Goal: Task Accomplishment & Management: Manage account settings

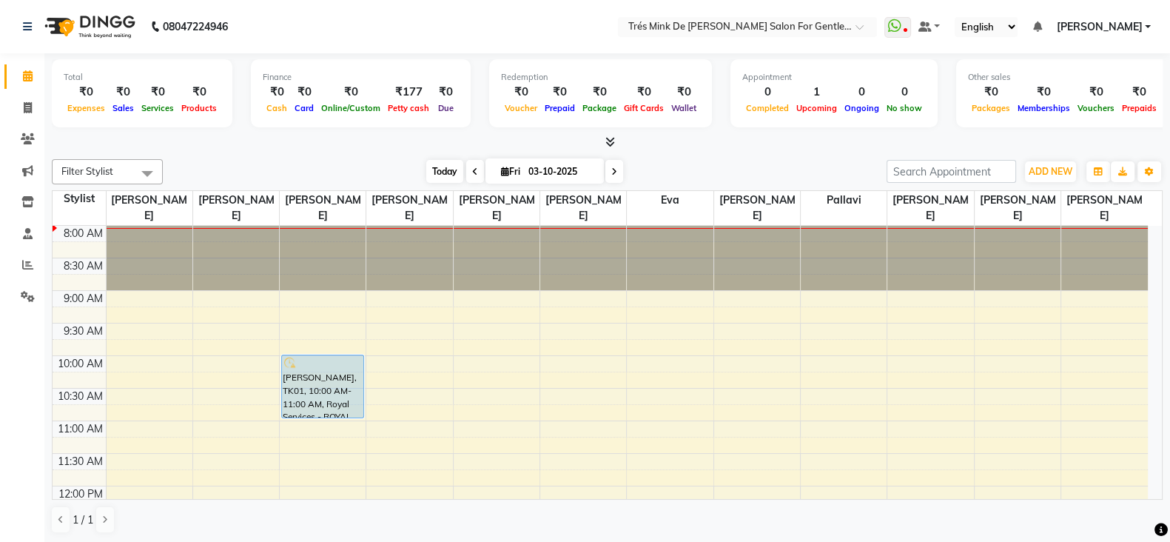
click at [448, 178] on span "Today" at bounding box center [444, 171] width 37 height 23
click at [448, 172] on span "Today" at bounding box center [444, 171] width 37 height 23
click at [469, 181] on span at bounding box center [475, 171] width 18 height 23
type input "02-10-2025"
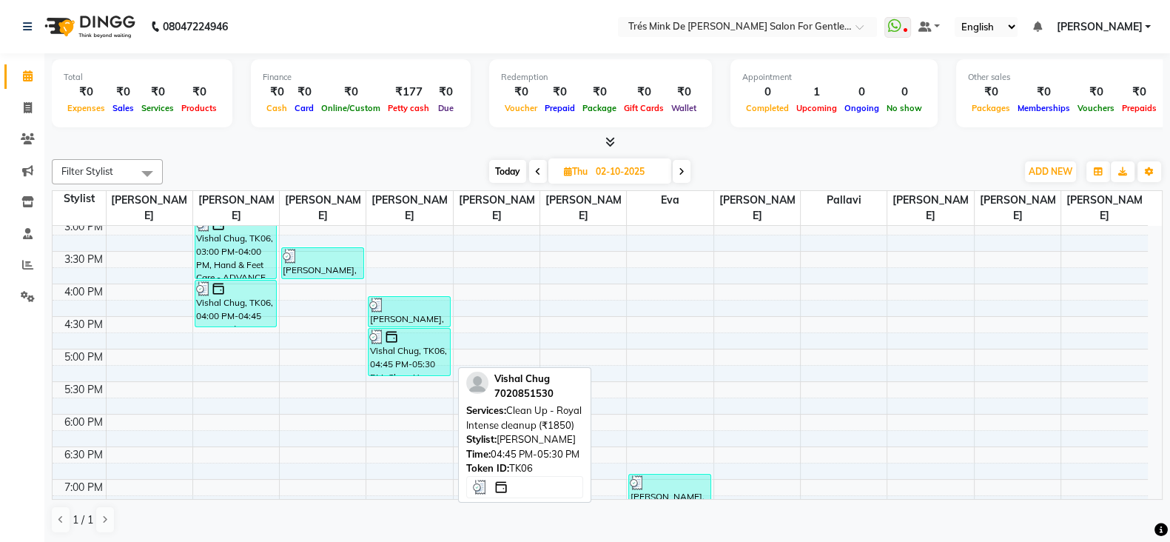
scroll to position [647, 0]
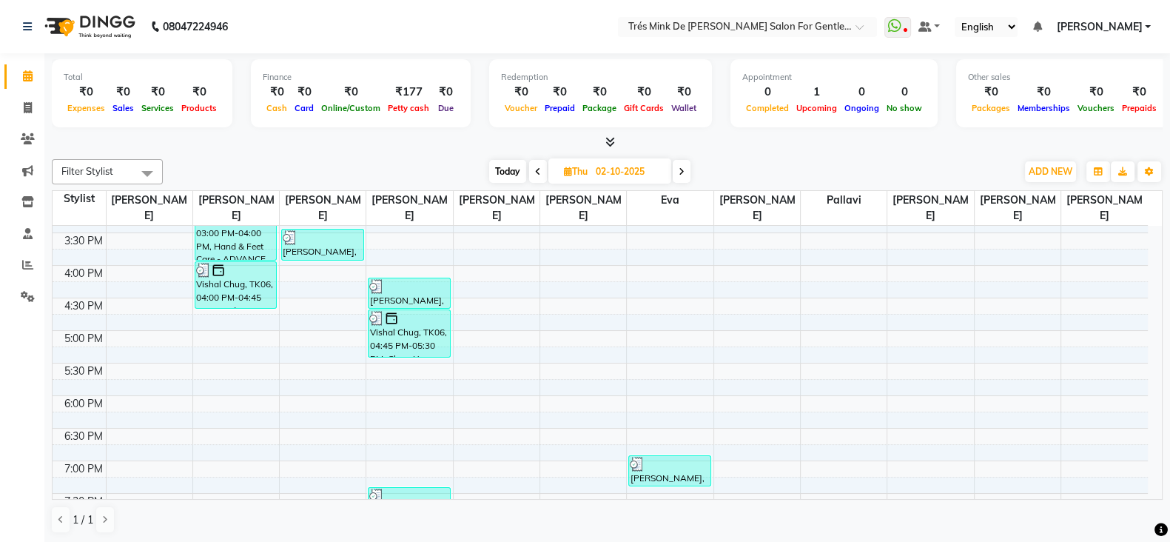
scroll to position [389, 0]
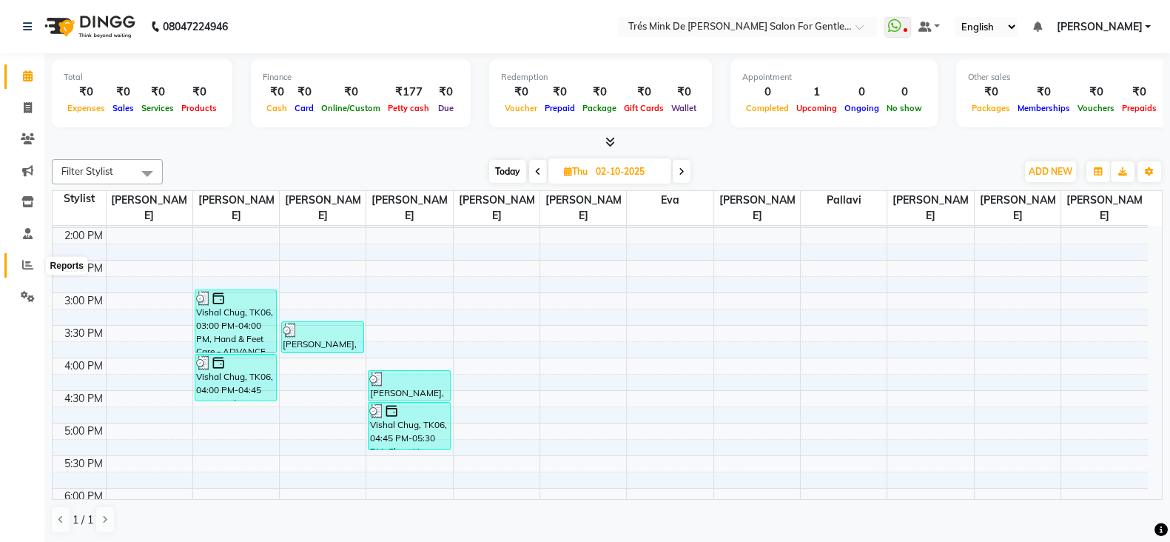
click at [32, 264] on icon at bounding box center [27, 264] width 11 height 11
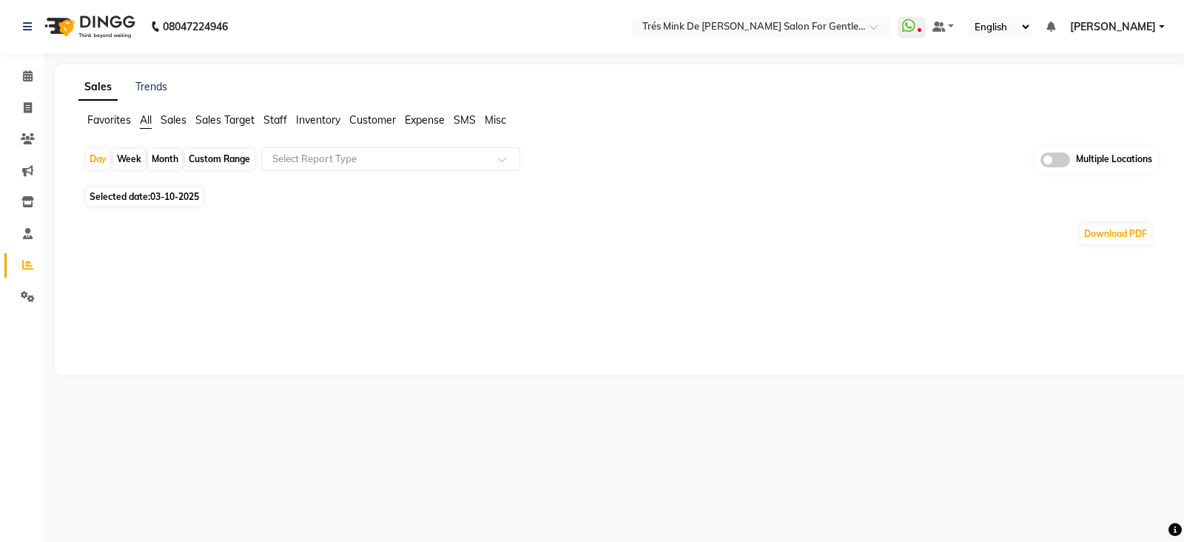
click at [141, 191] on span "Selected date: 03-10-2025" at bounding box center [144, 196] width 117 height 19
select select "10"
select select "2025"
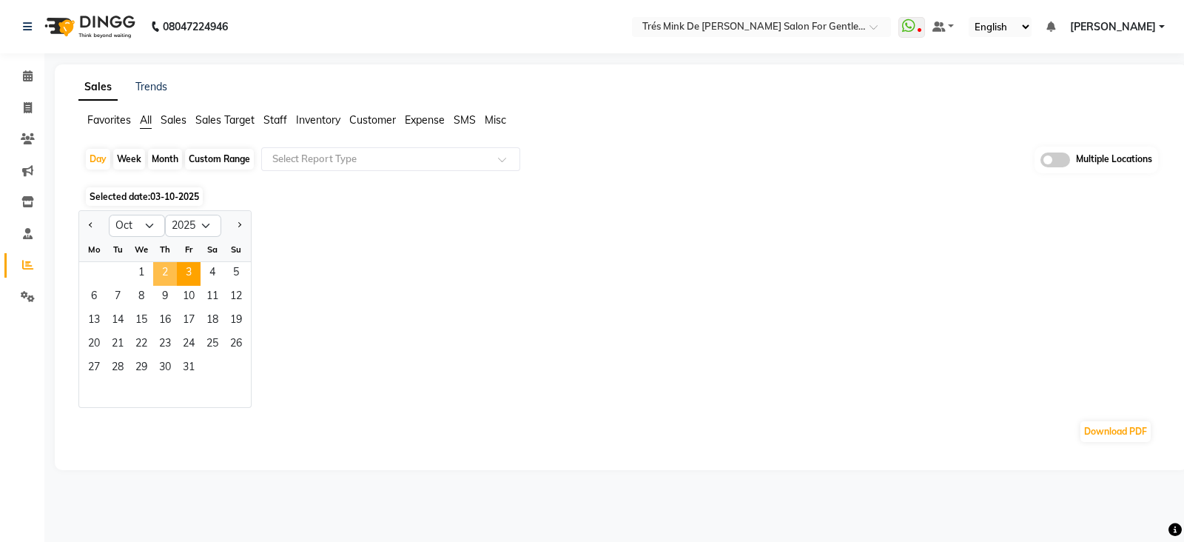
click at [162, 281] on span "2" at bounding box center [165, 274] width 24 height 24
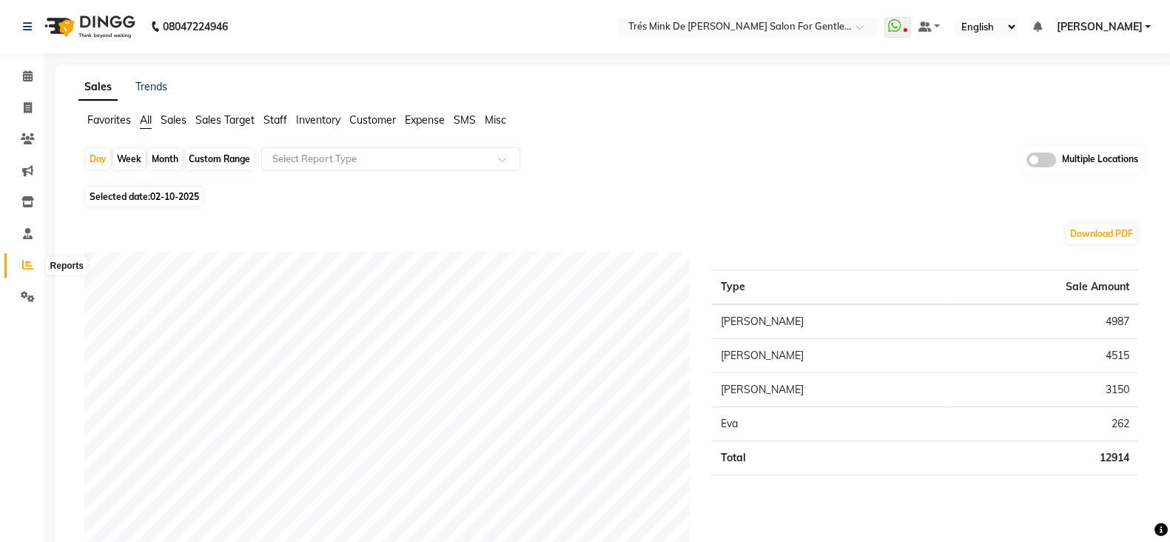
click at [27, 261] on icon at bounding box center [27, 264] width 11 height 11
click at [125, 200] on span "Selected date: 02-10-2025" at bounding box center [144, 196] width 117 height 19
select select "10"
select select "2025"
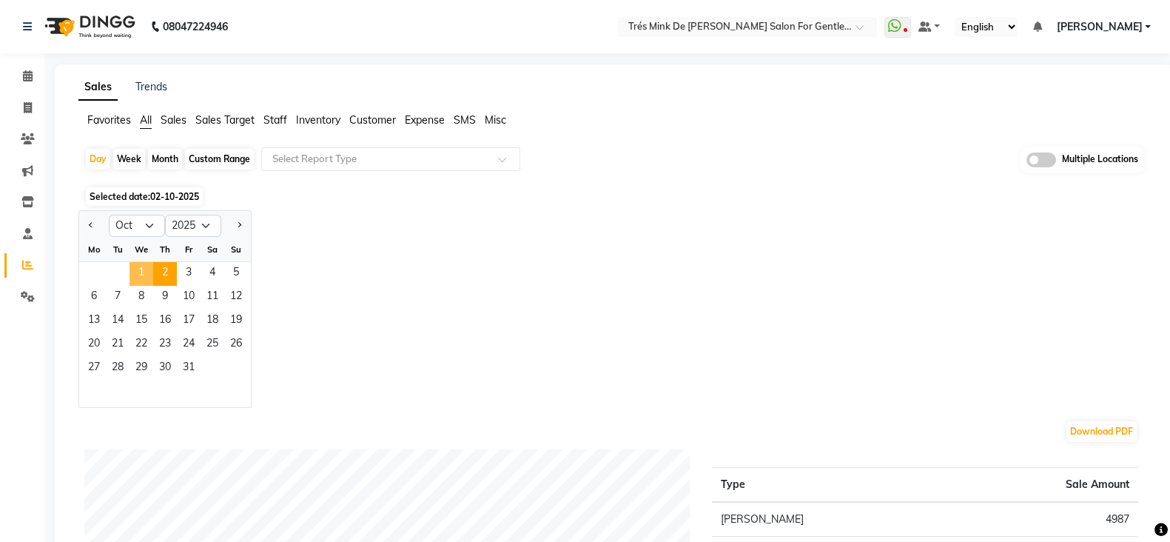
click at [144, 278] on span "1" at bounding box center [142, 274] width 24 height 24
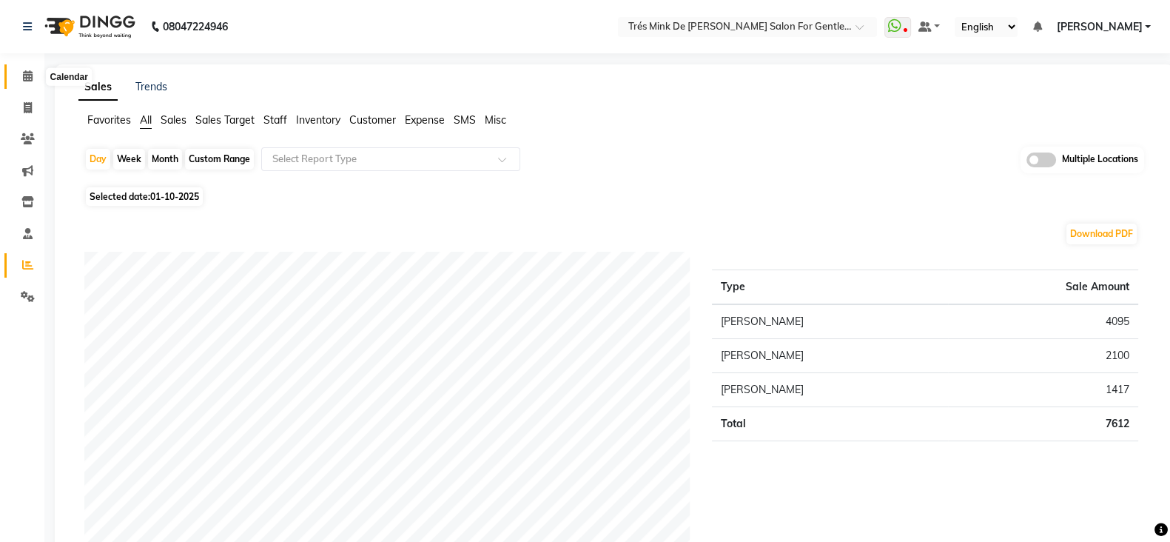
click at [30, 74] on icon at bounding box center [28, 75] width 10 height 11
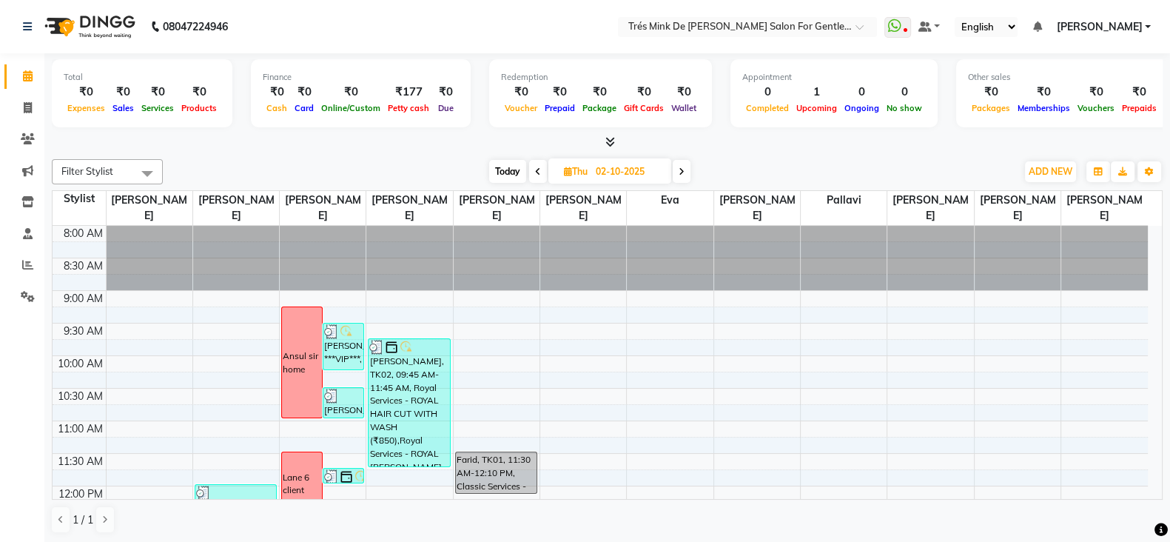
click at [531, 168] on span at bounding box center [538, 171] width 18 height 23
type input "01-10-2025"
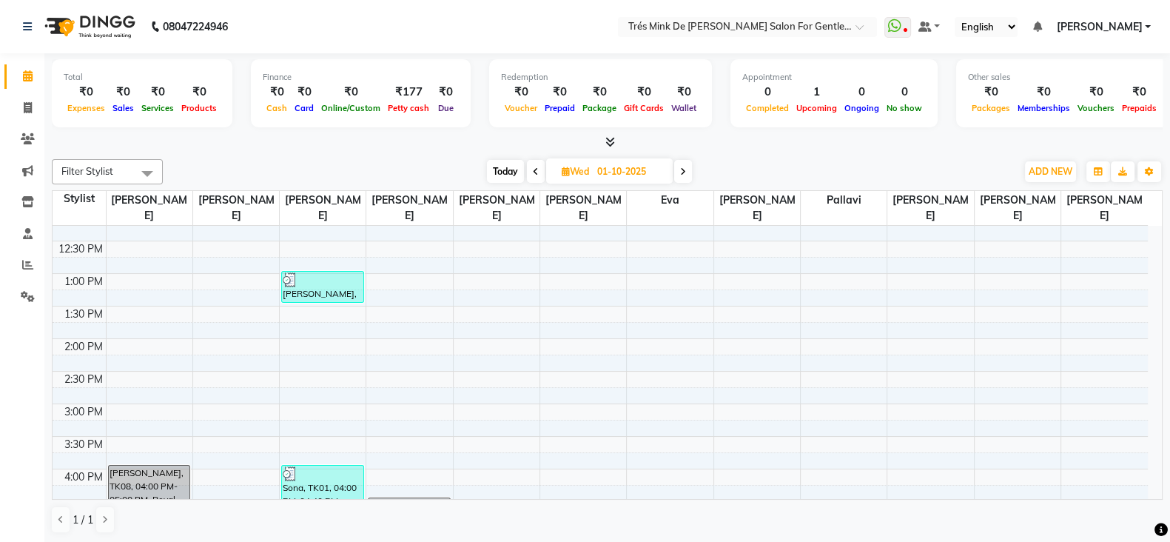
scroll to position [184, 0]
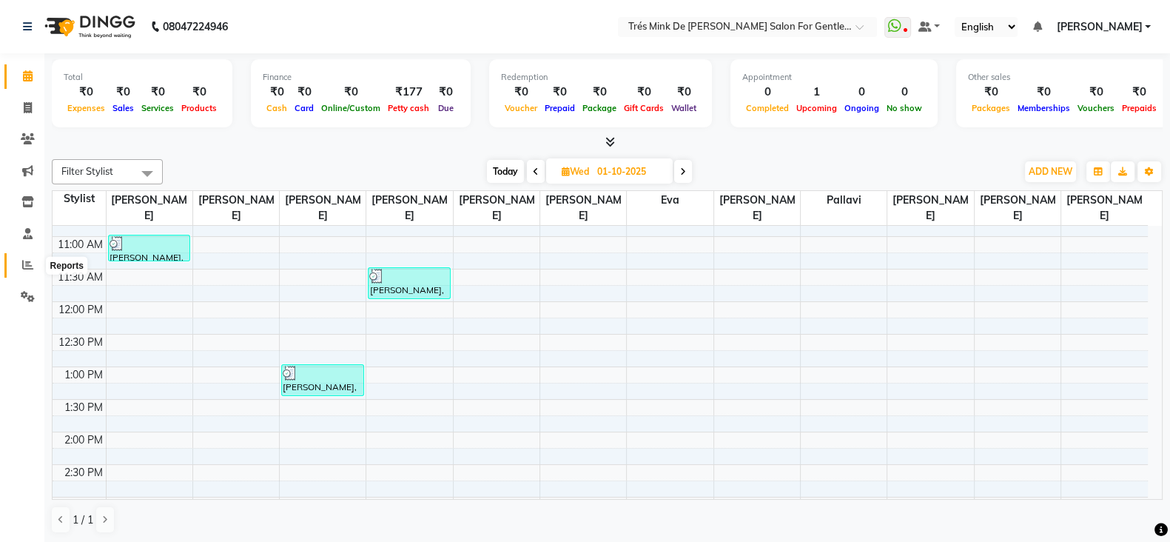
click at [22, 260] on icon at bounding box center [27, 264] width 11 height 11
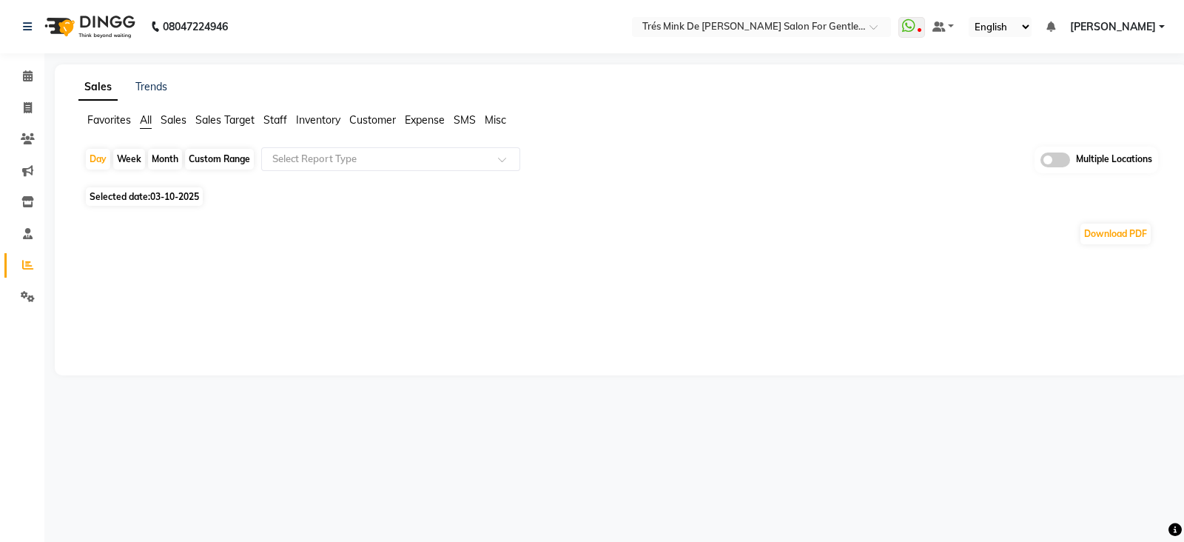
click at [87, 193] on span "Selected date: 03-10-2025" at bounding box center [144, 196] width 117 height 19
select select "10"
select select "2025"
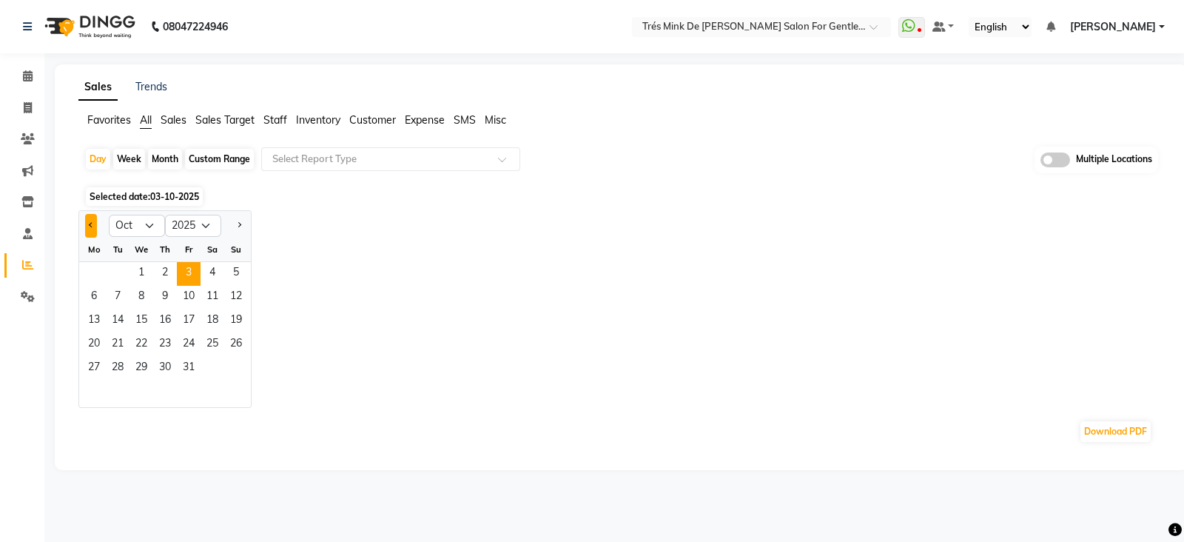
click at [89, 229] on button "Previous month" at bounding box center [91, 226] width 12 height 24
select select "9"
click at [118, 361] on span "30" at bounding box center [118, 369] width 24 height 24
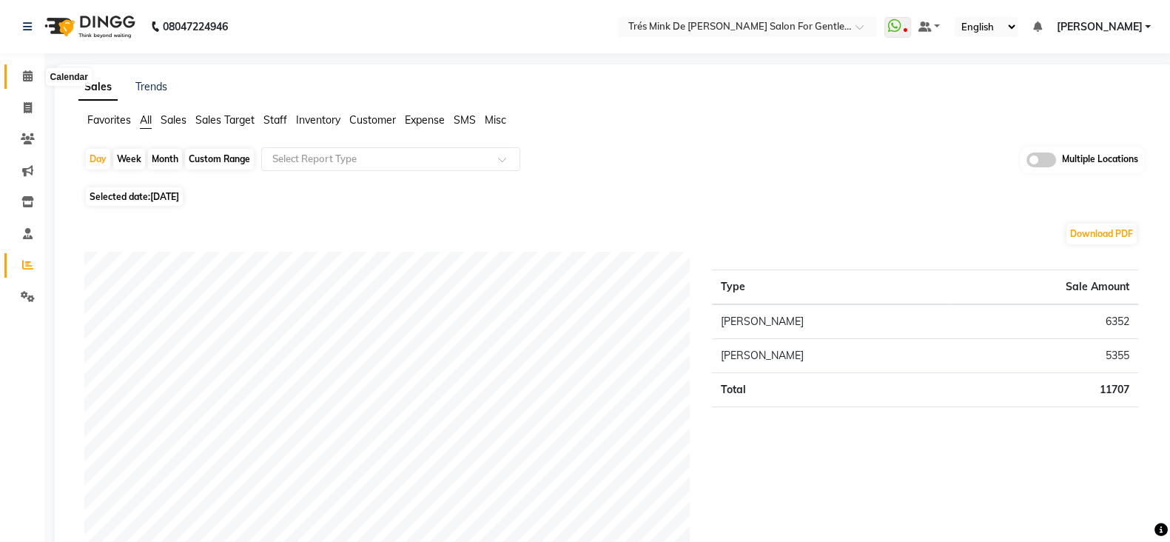
click at [25, 81] on icon at bounding box center [28, 75] width 10 height 11
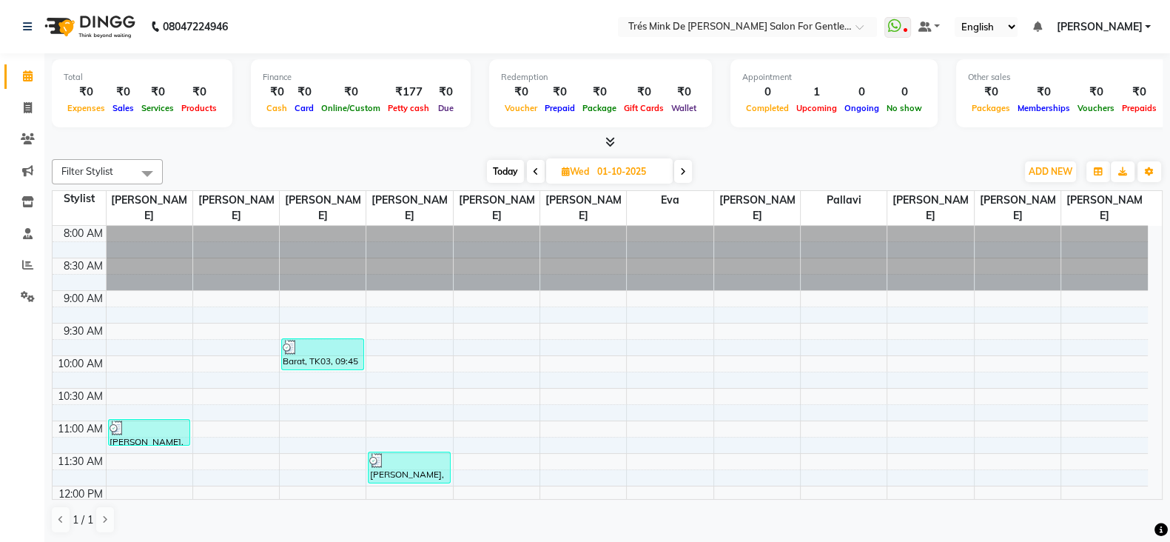
click at [498, 165] on span "Today" at bounding box center [505, 171] width 37 height 23
type input "03-10-2025"
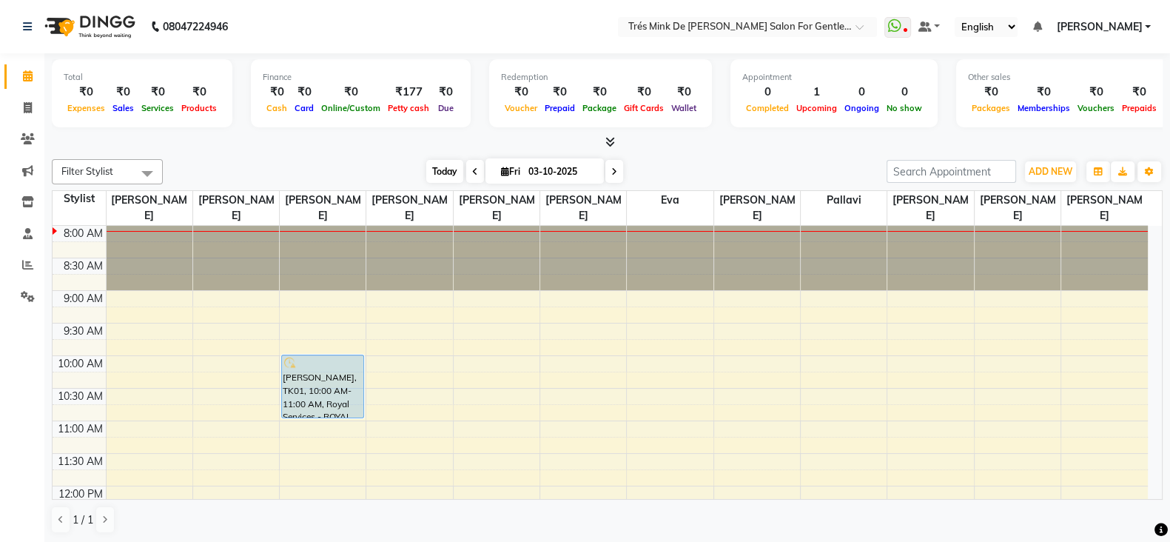
click at [447, 179] on span "Today" at bounding box center [444, 171] width 37 height 23
click at [33, 261] on span at bounding box center [28, 265] width 26 height 17
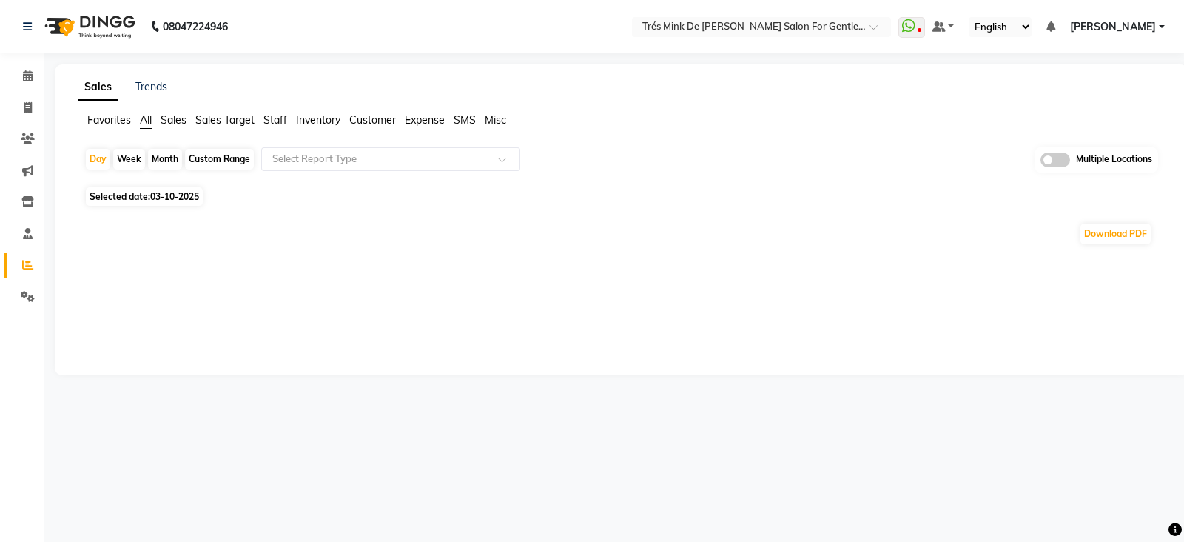
click at [155, 201] on span "03-10-2025" at bounding box center [174, 196] width 49 height 11
select select "10"
select select "2025"
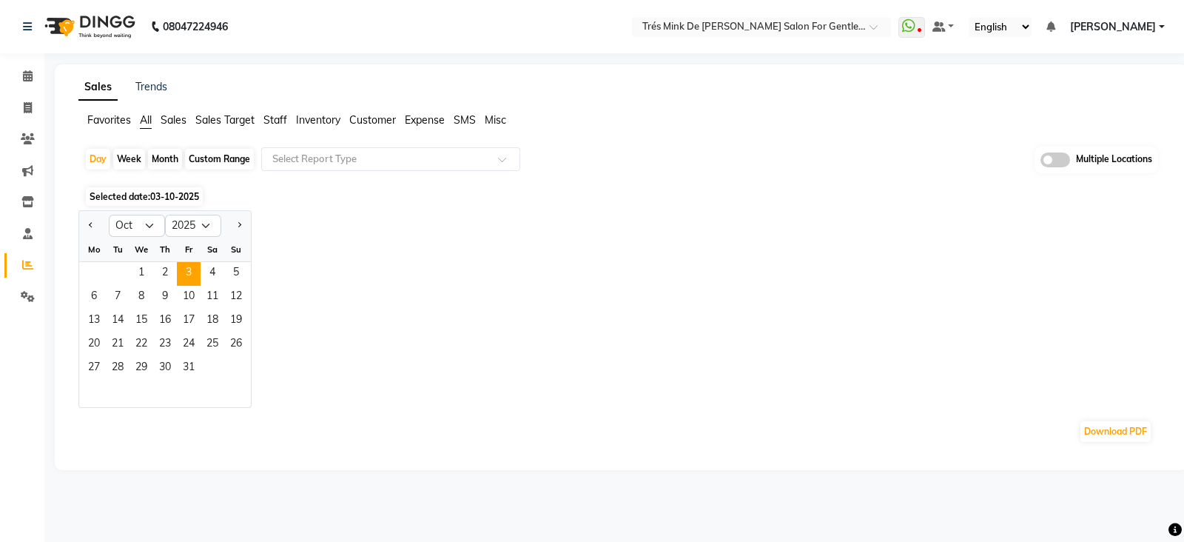
click at [130, 158] on div "Week" at bounding box center [129, 159] width 32 height 21
select select "10"
select select "2025"
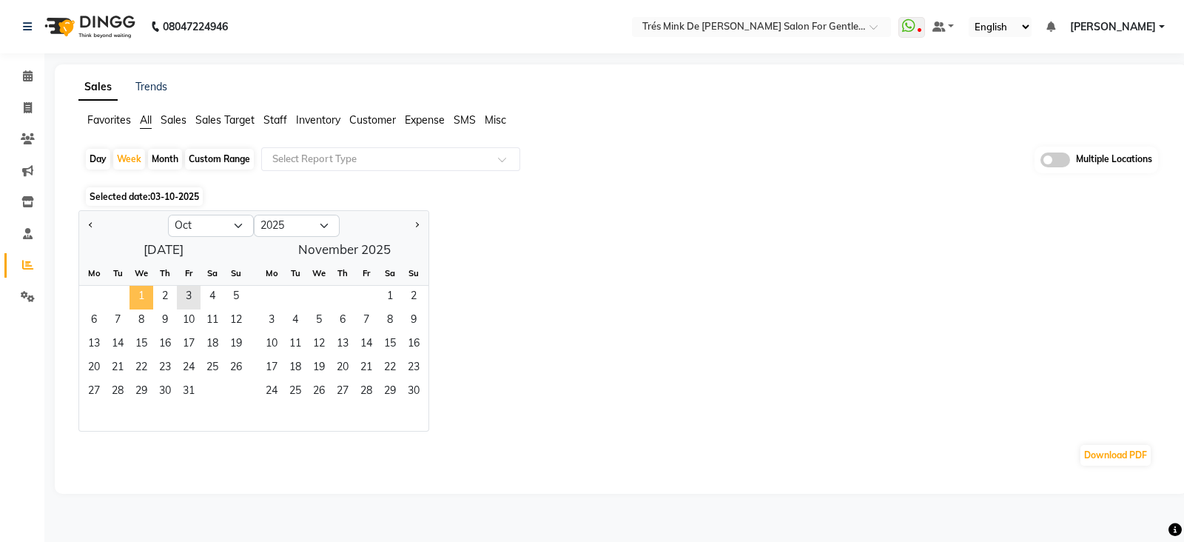
click at [144, 294] on span "1" at bounding box center [142, 298] width 24 height 24
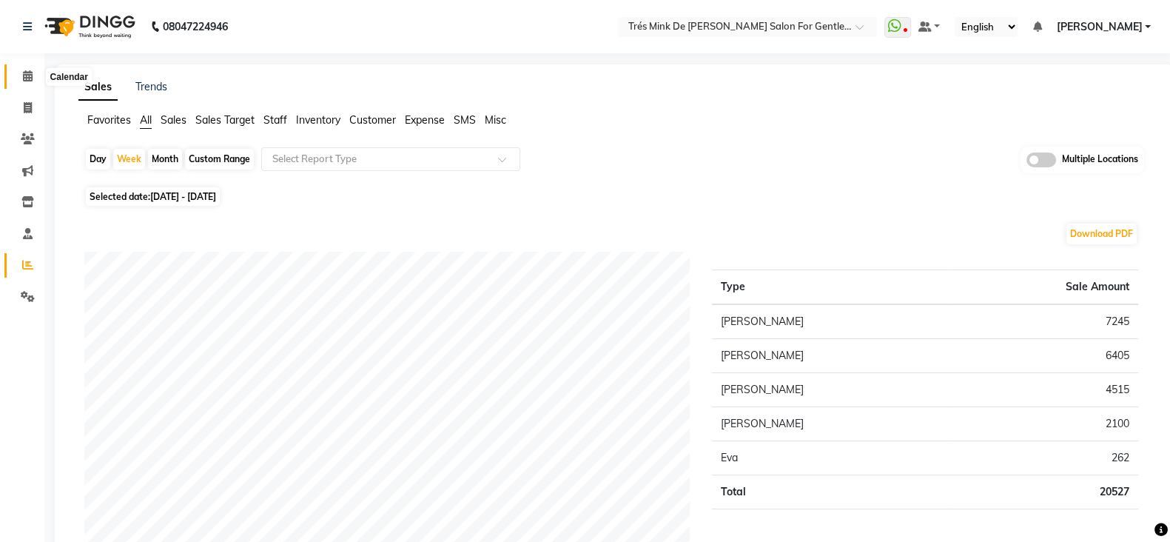
drag, startPoint x: 17, startPoint y: 68, endPoint x: 30, endPoint y: 66, distance: 13.5
click at [17, 68] on span at bounding box center [28, 76] width 26 height 17
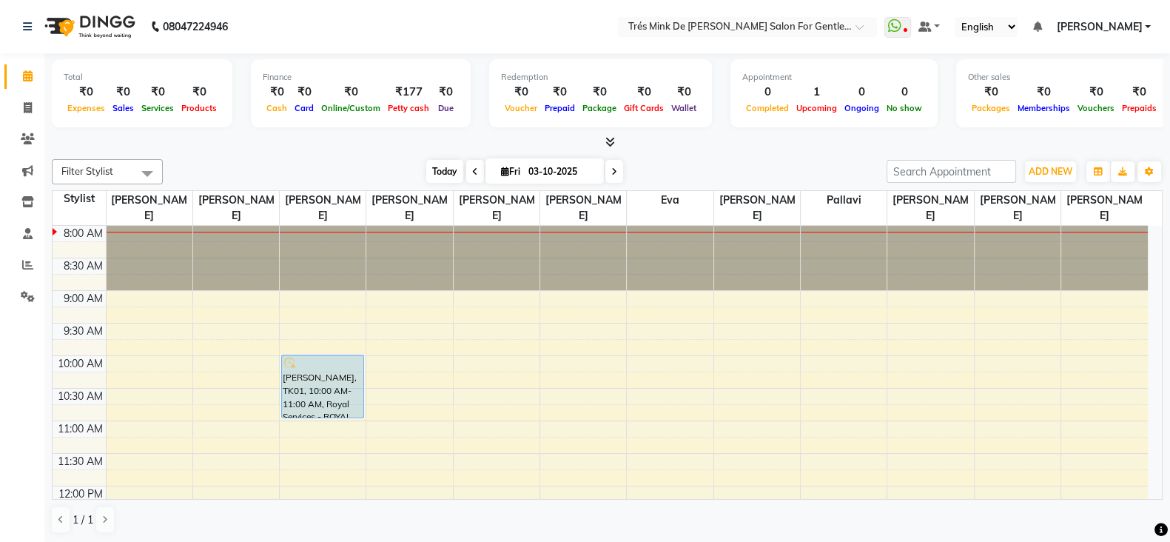
click at [447, 177] on span "Today" at bounding box center [444, 171] width 37 height 23
drag, startPoint x: 424, startPoint y: 172, endPoint x: 433, endPoint y: 161, distance: 14.2
click at [431, 161] on span "Today" at bounding box center [444, 171] width 37 height 23
click at [303, 180] on div "Today Fri 03-10-2025" at bounding box center [524, 172] width 709 height 22
click at [440, 173] on span "Today" at bounding box center [444, 171] width 37 height 23
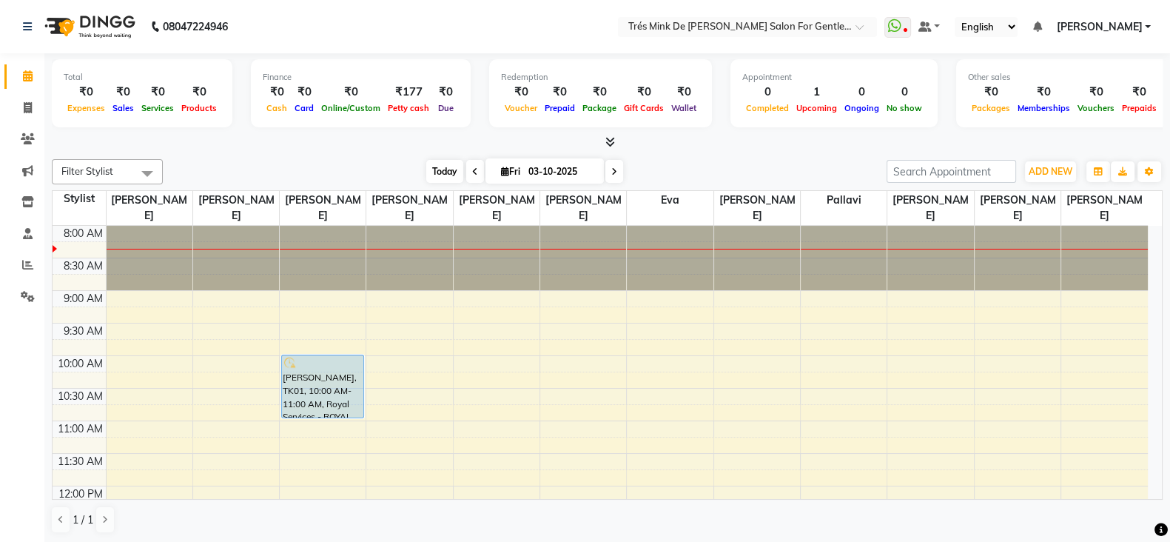
click at [429, 172] on span "Today" at bounding box center [444, 171] width 37 height 23
click at [433, 174] on span "Today" at bounding box center [444, 171] width 37 height 23
click at [437, 170] on span "Today" at bounding box center [444, 171] width 37 height 23
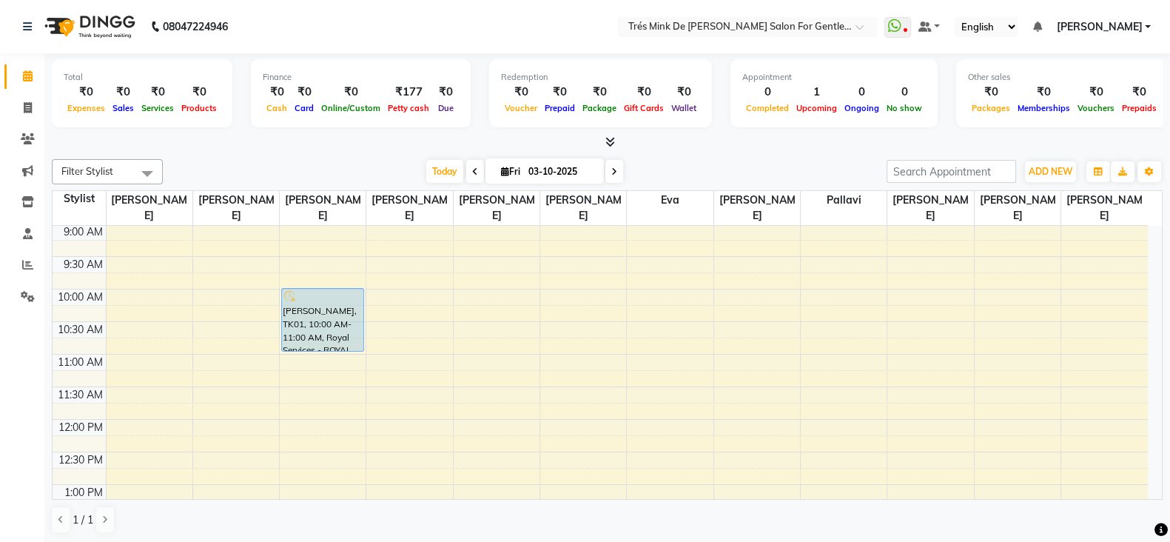
scroll to position [92, 0]
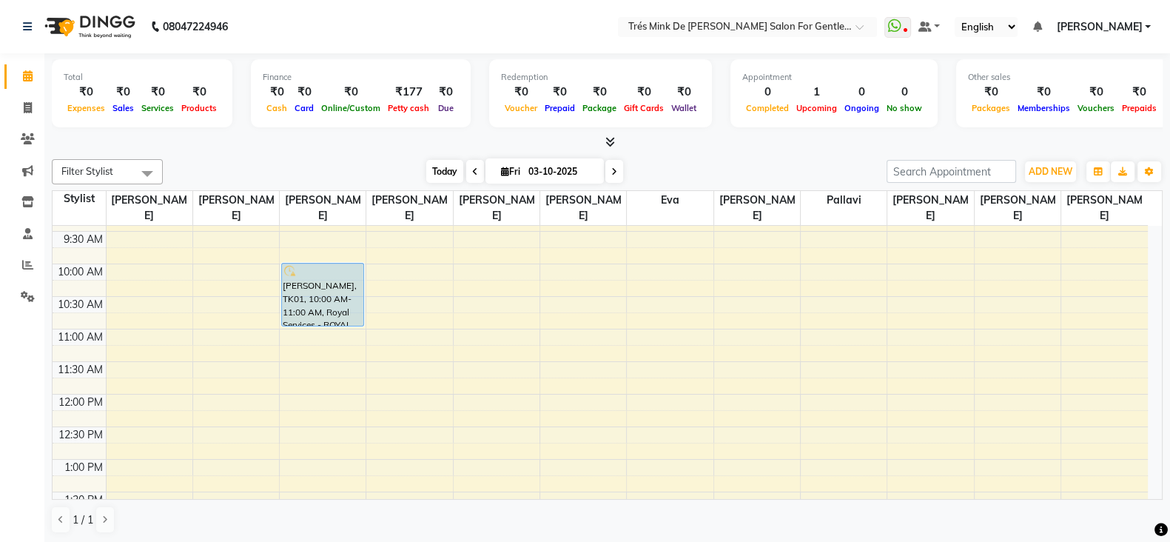
click at [432, 174] on span "Today" at bounding box center [444, 171] width 37 height 23
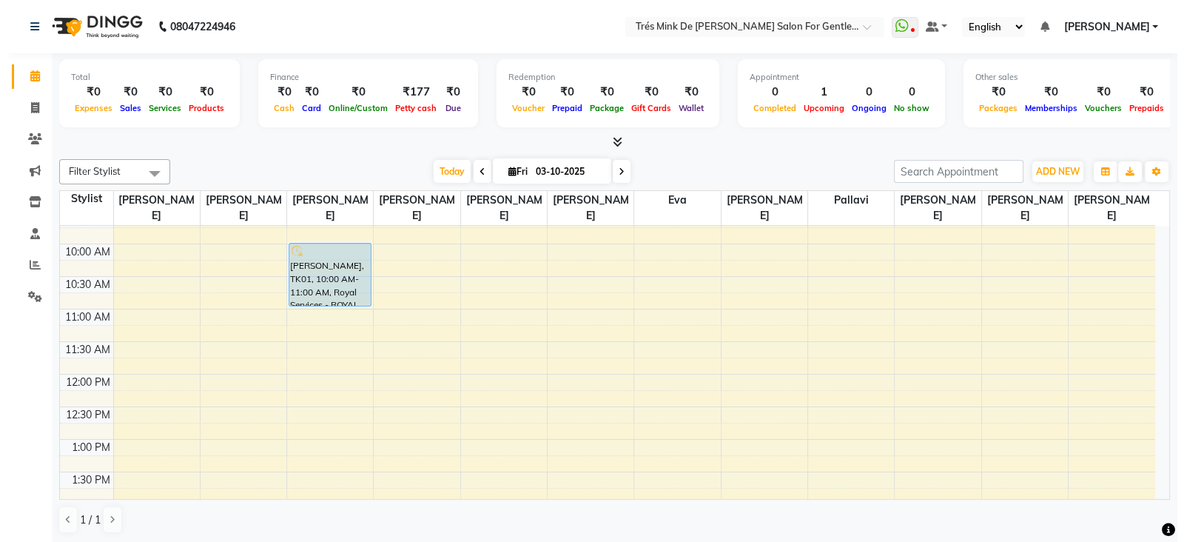
scroll to position [0, 0]
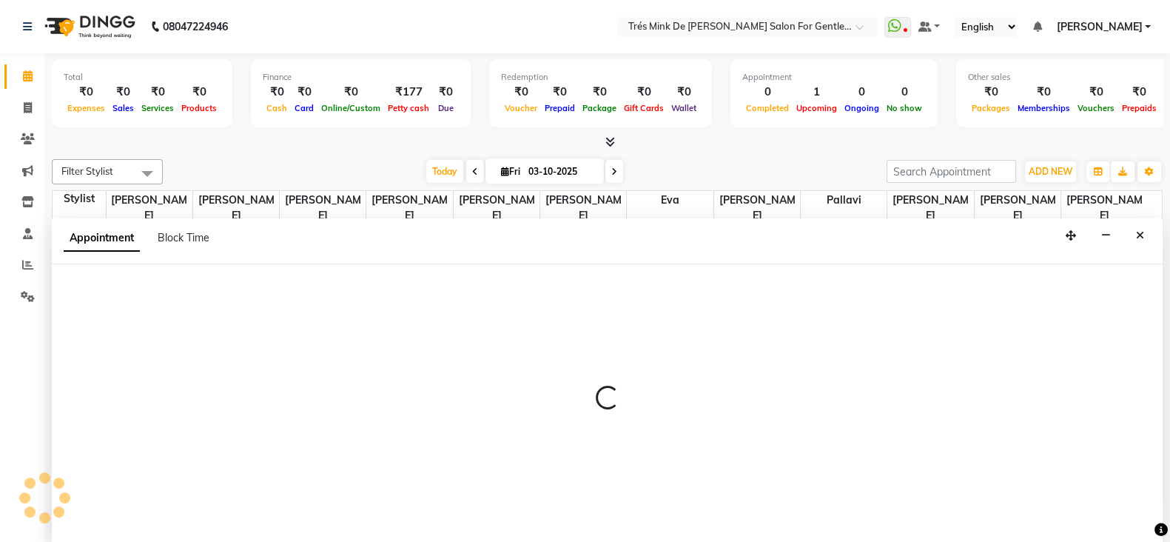
select select "71049"
select select "540"
select select "tentative"
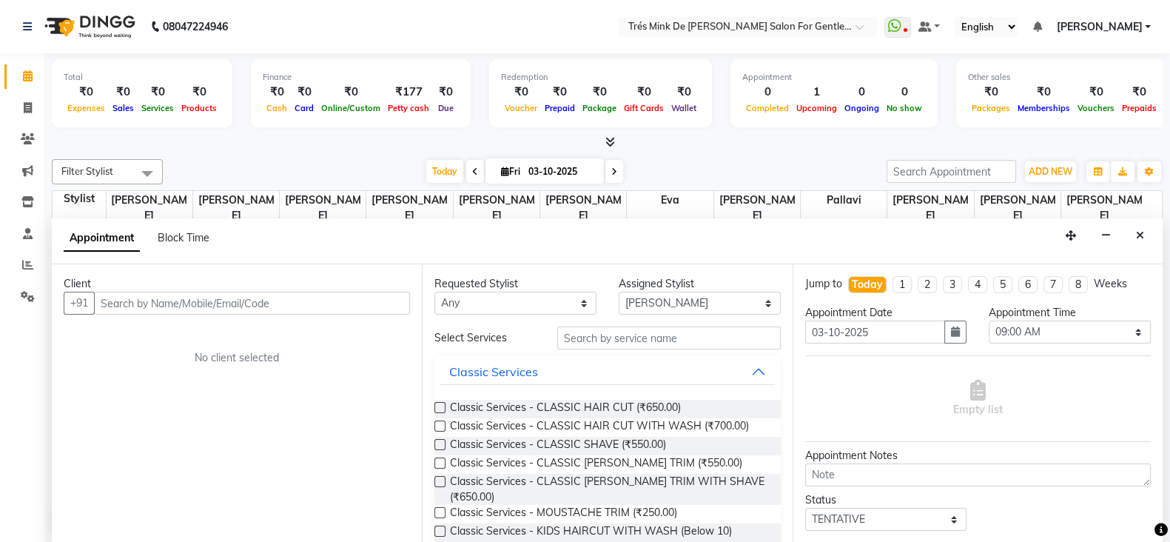
click at [194, 301] on input "text" at bounding box center [252, 303] width 316 height 23
type input "9850560095"
click at [375, 298] on span "Add Client" at bounding box center [380, 302] width 50 height 13
select select "22"
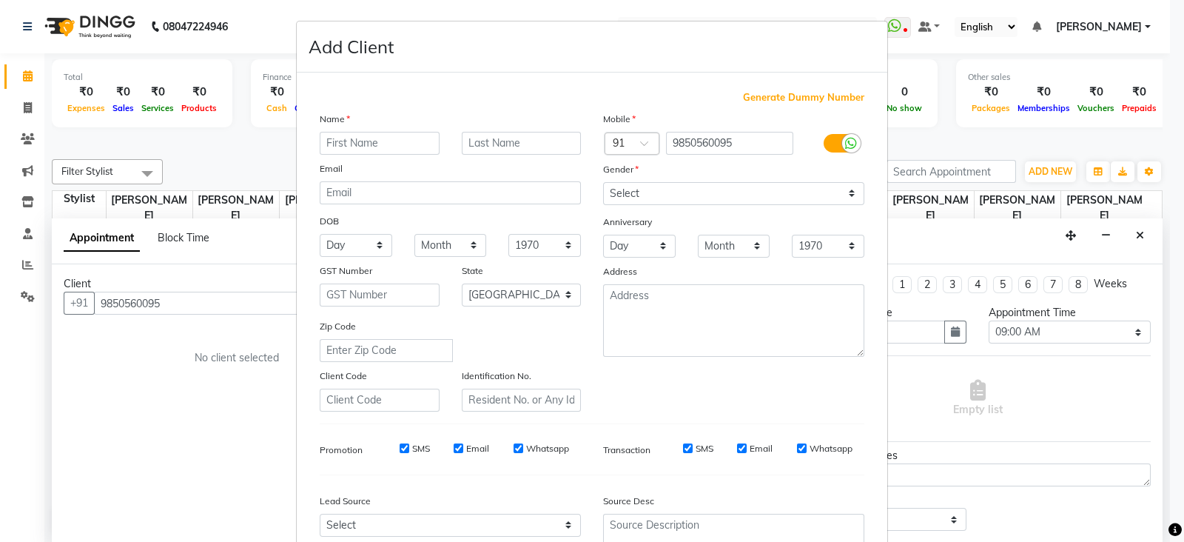
click at [352, 141] on input "text" at bounding box center [380, 143] width 120 height 23
type input "Sham Bhatiya"
click at [619, 185] on select "Select Male Female Other Prefer Not To Say" at bounding box center [733, 193] width 261 height 23
select select "male"
click at [603, 183] on select "Select Male Female Other Prefer Not To Say" at bounding box center [733, 193] width 261 height 23
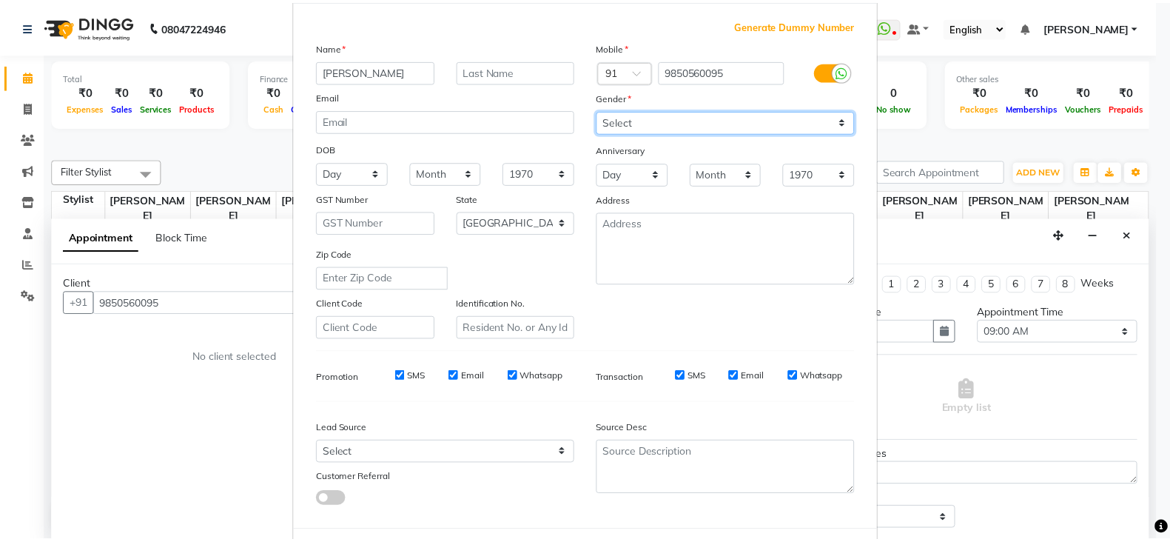
scroll to position [150, 0]
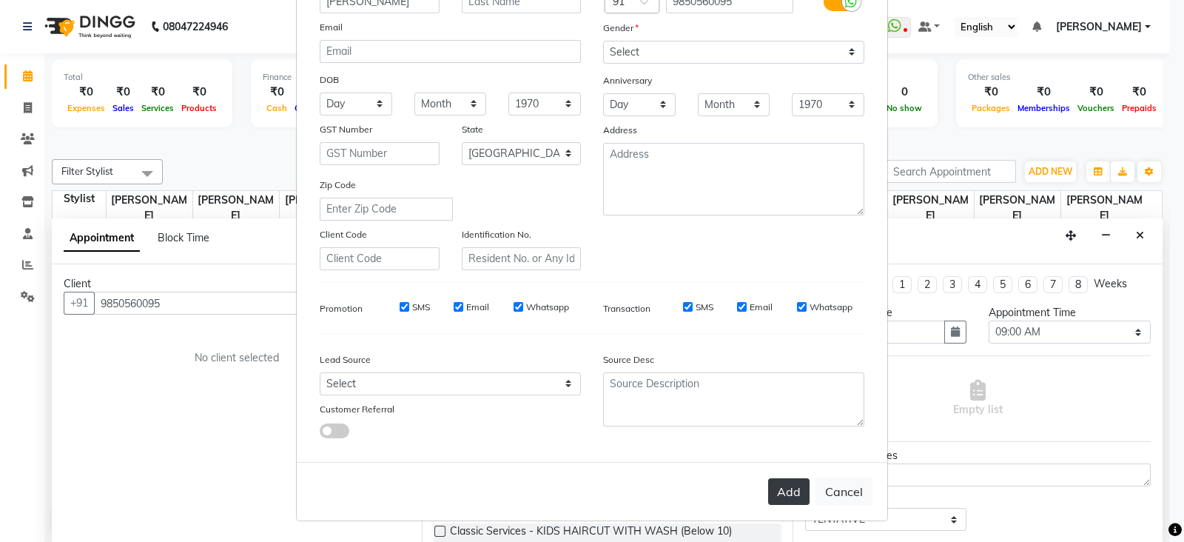
click at [785, 491] on button "Add" at bounding box center [788, 491] width 41 height 27
select select
select select "null"
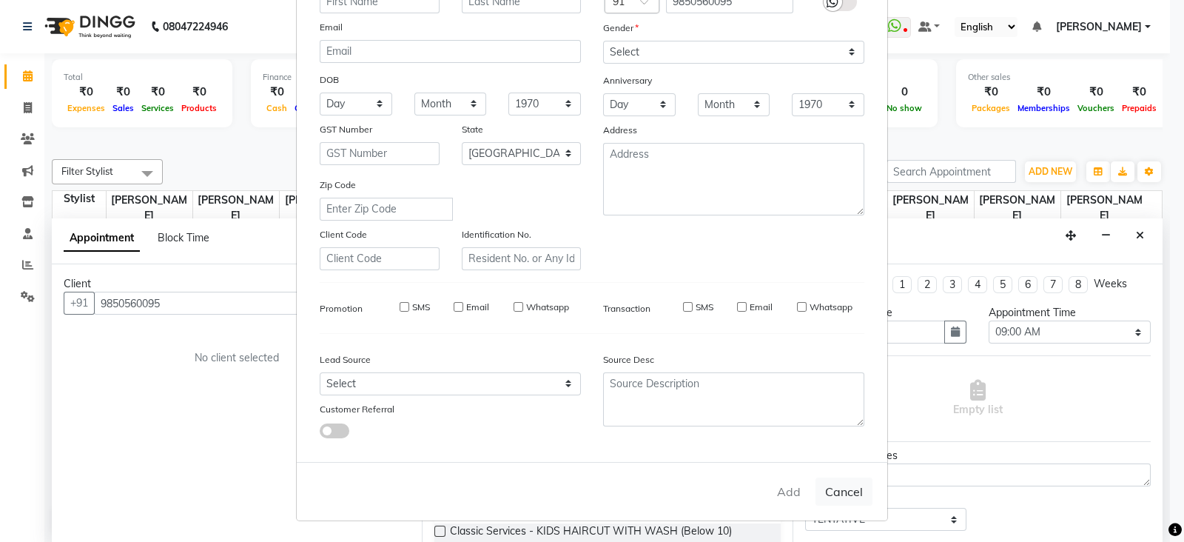
select select
checkbox input "false"
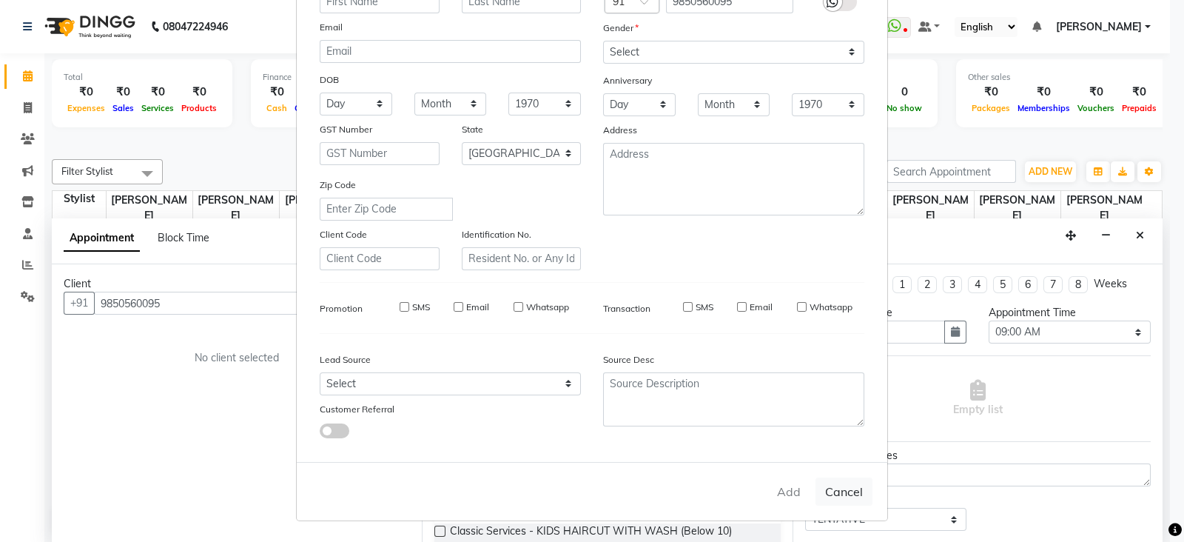
checkbox input "false"
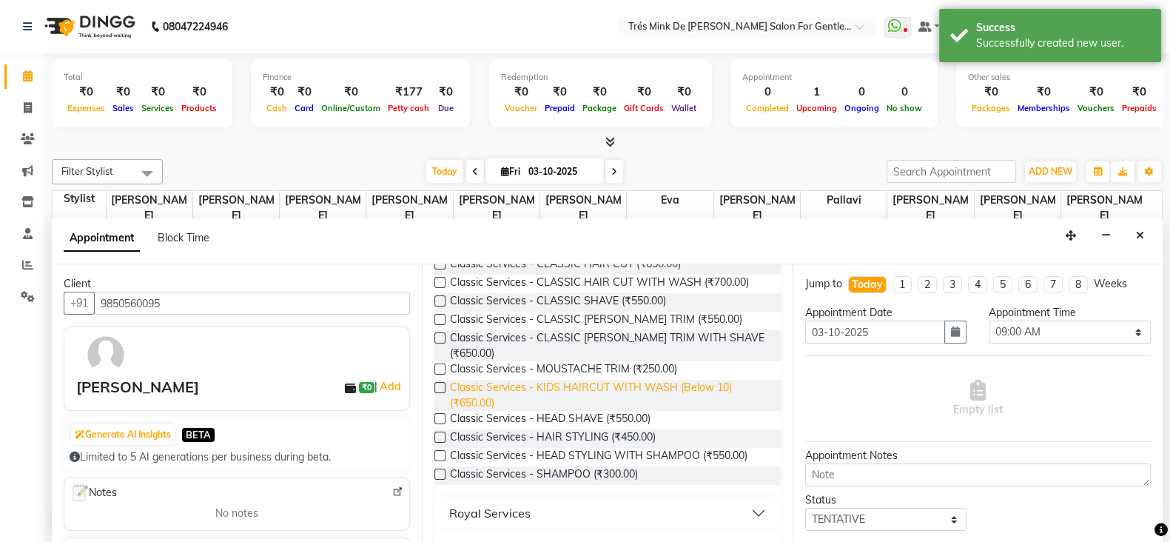
scroll to position [0, 0]
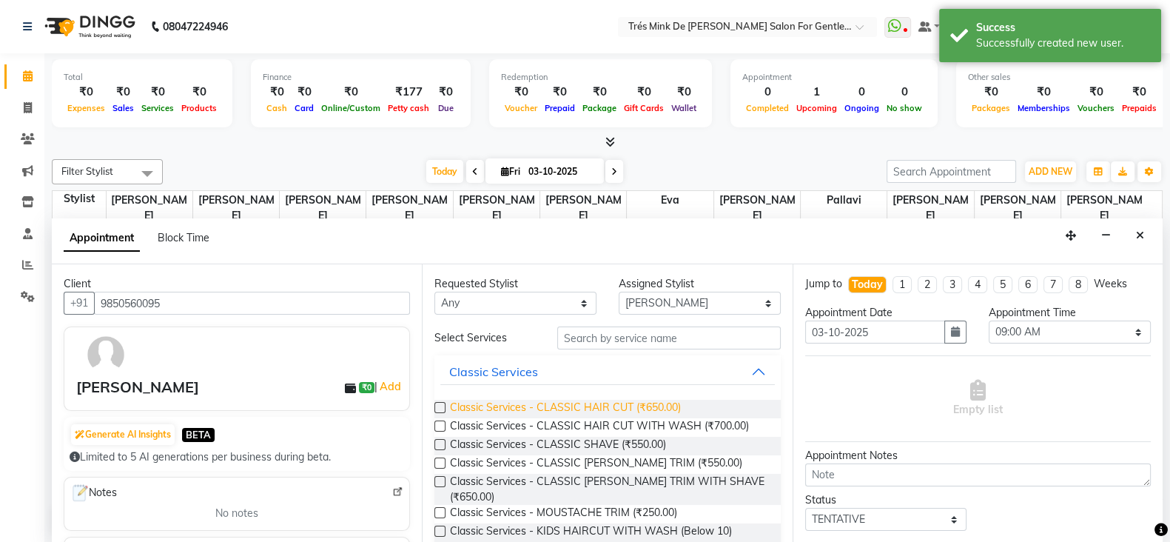
click at [624, 412] on span "Classic Services - CLASSIC HAIR CUT (₹650.00)" at bounding box center [565, 409] width 231 height 19
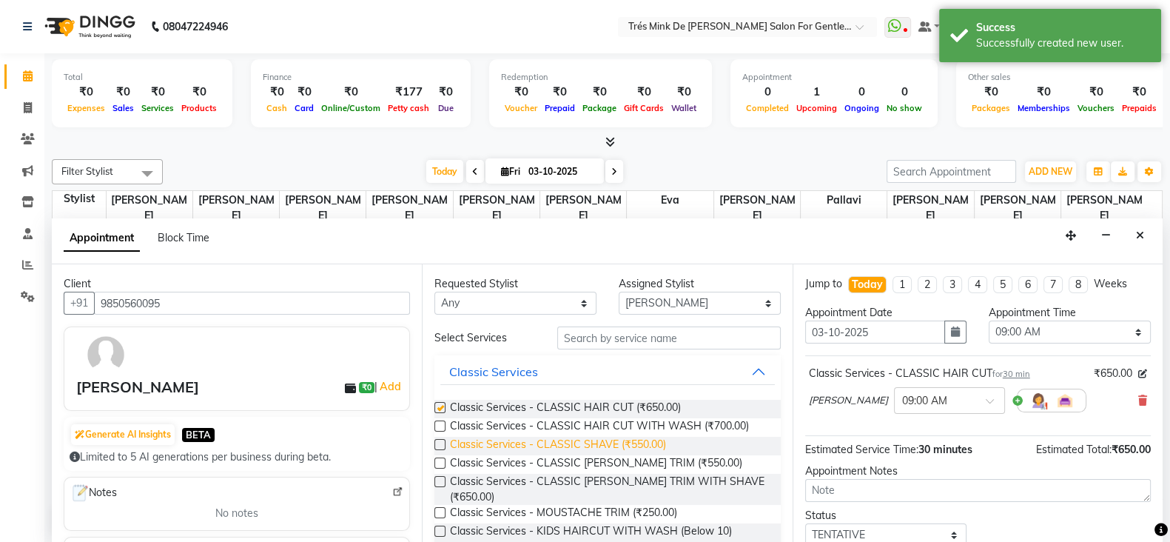
checkbox input "false"
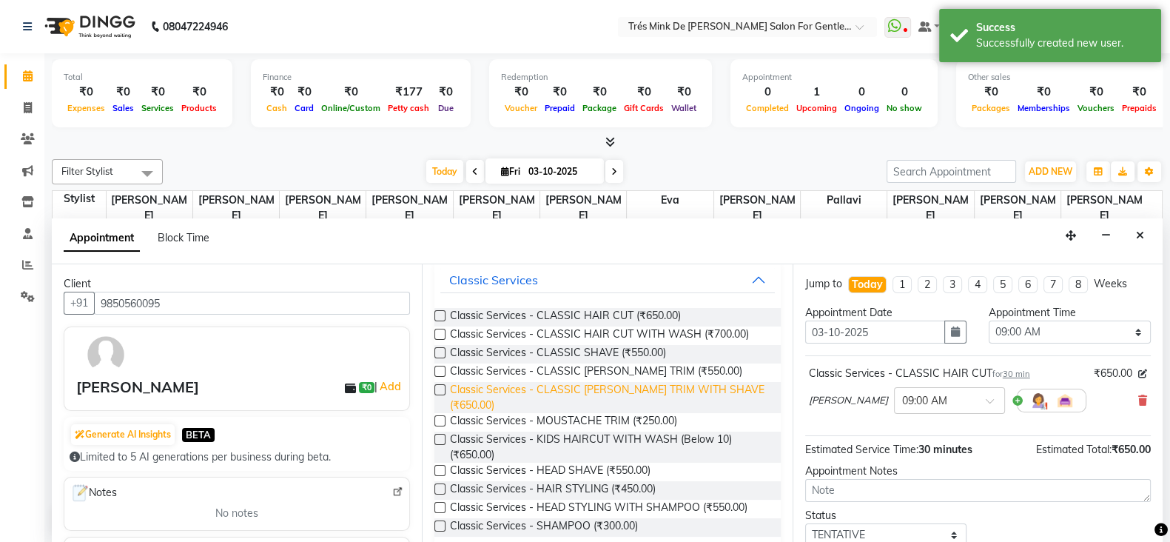
click at [632, 395] on span "Classic Services - CLASSIC BEARD TRIM WITH SHAVE (₹650.00)" at bounding box center [609, 397] width 318 height 31
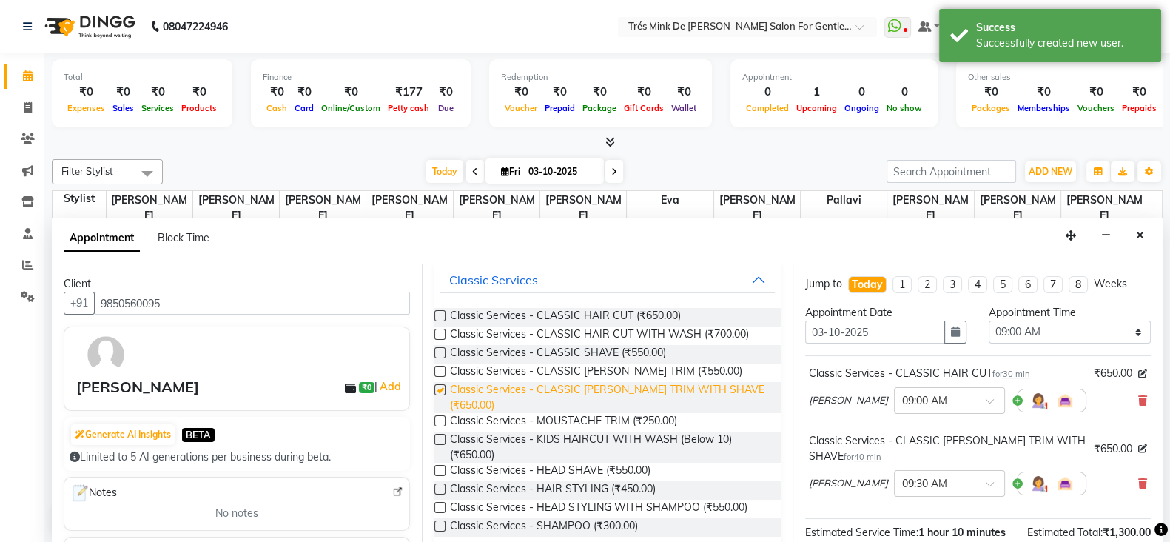
checkbox input "false"
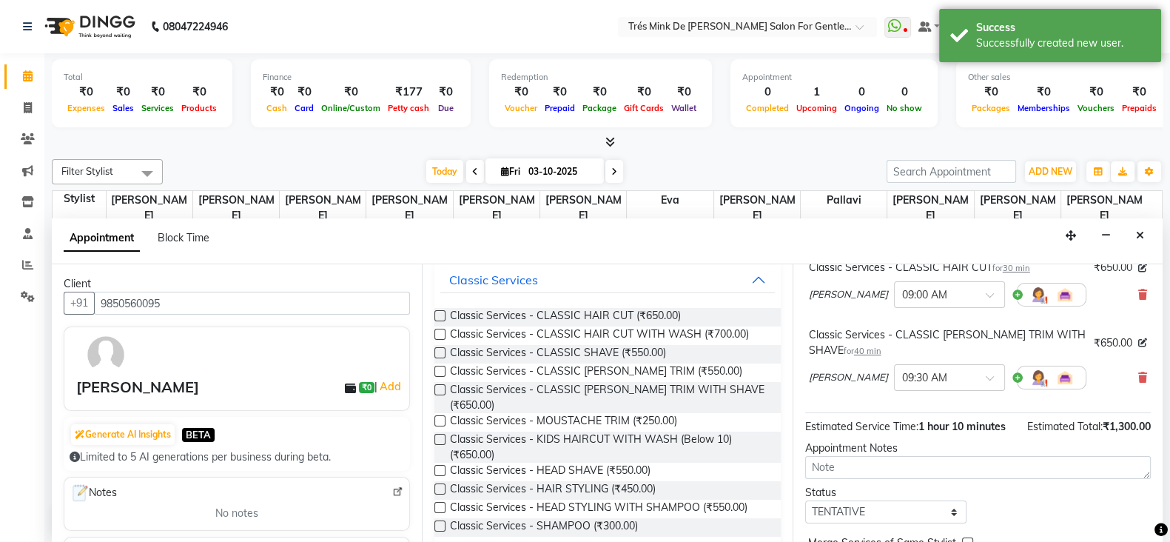
scroll to position [184, 0]
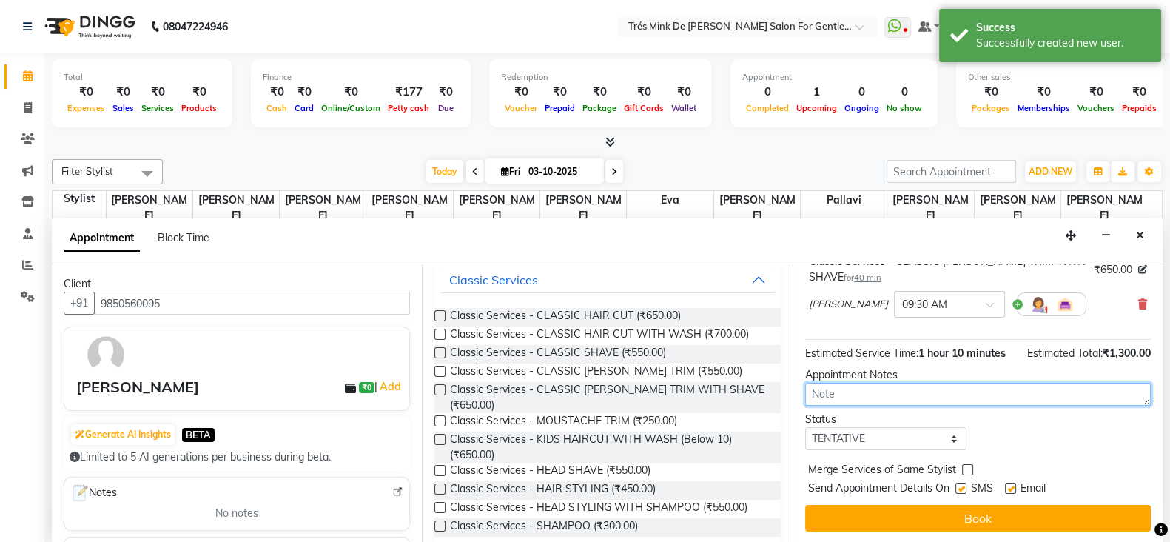
click at [902, 406] on textarea at bounding box center [978, 394] width 346 height 23
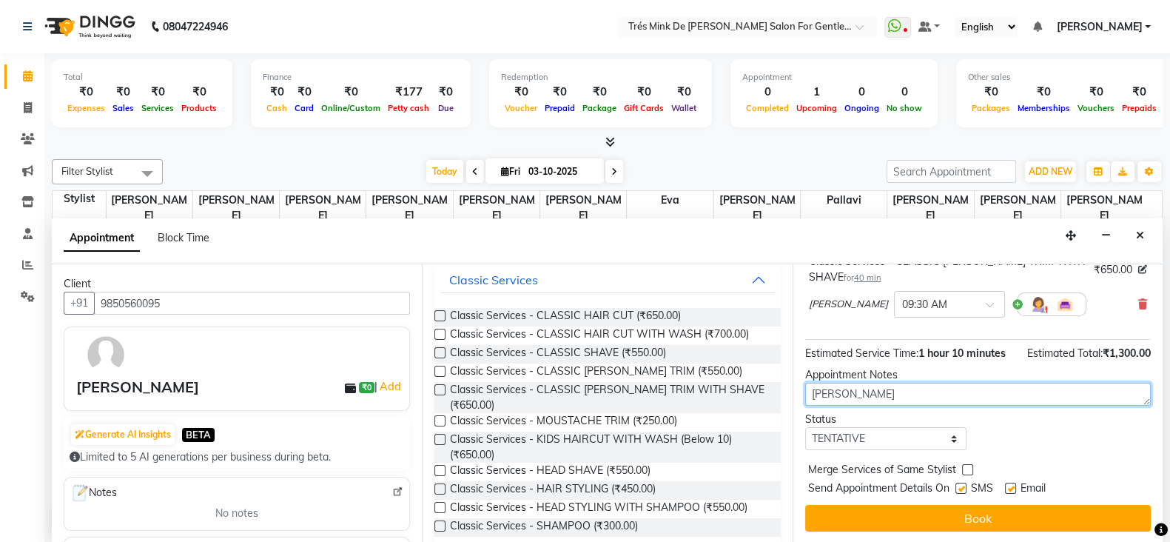
type textarea "Aanand"
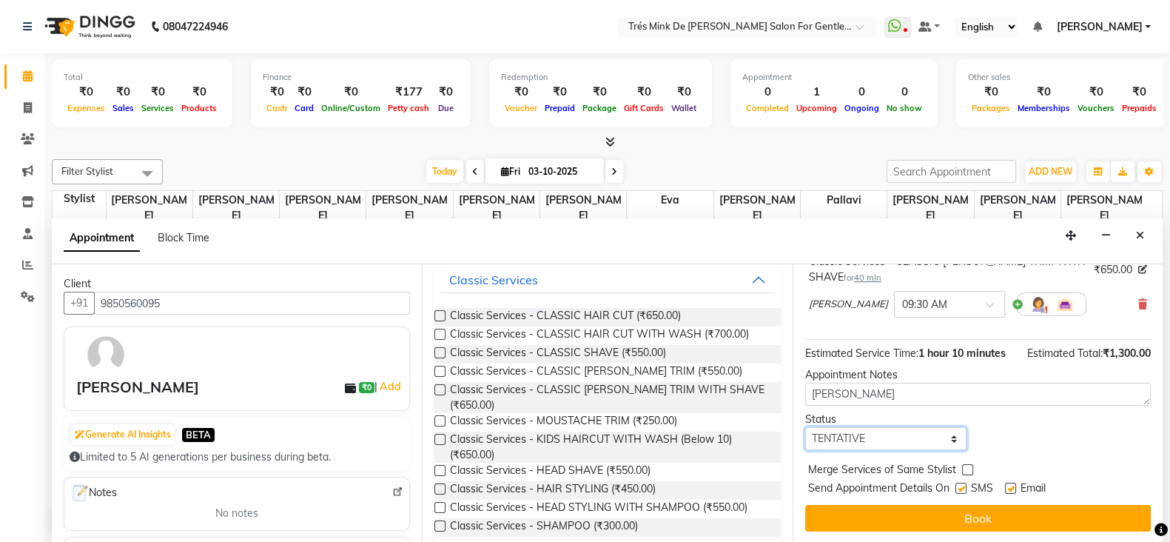
click at [881, 442] on select "Select TENTATIVE CONFIRM CHECK-IN UPCOMING" at bounding box center [886, 438] width 162 height 23
select select "confirm booking"
click at [805, 435] on select "Select TENTATIVE CONFIRM CHECK-IN UPCOMING" at bounding box center [886, 438] width 162 height 23
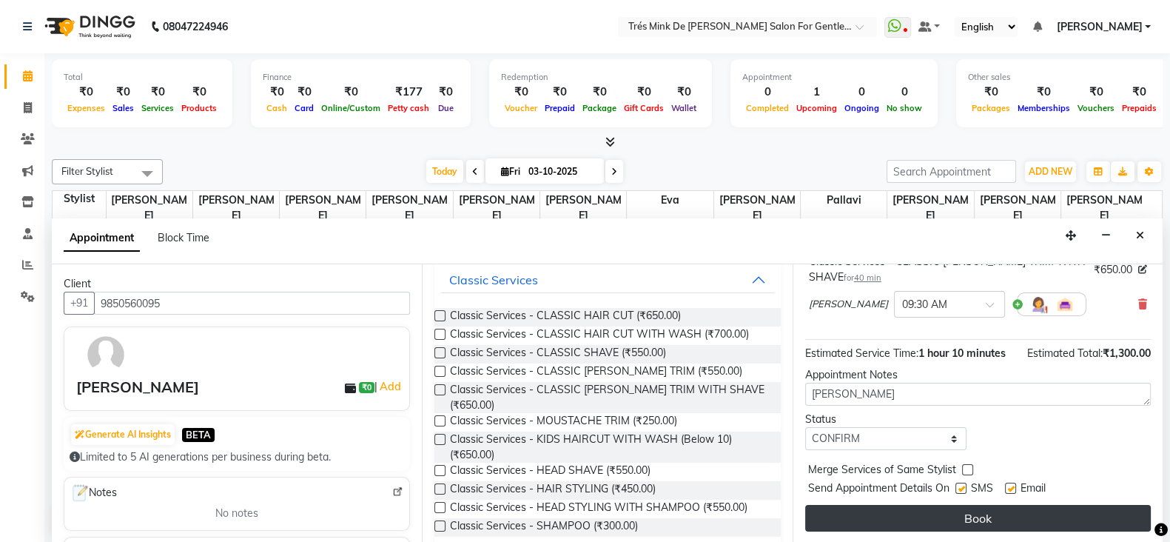
click at [884, 509] on button "Book" at bounding box center [978, 518] width 346 height 27
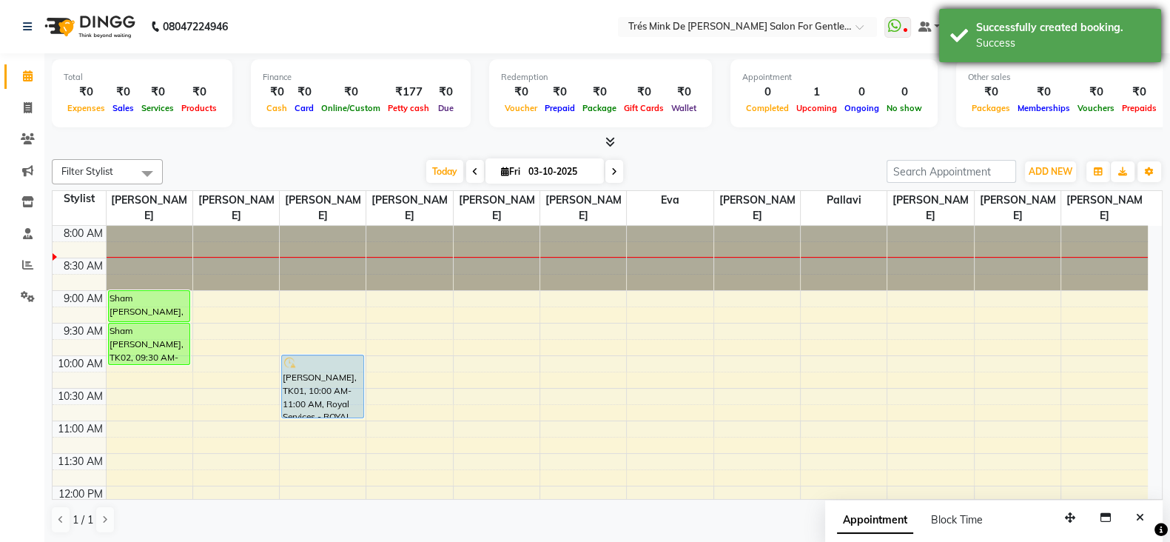
click at [981, 28] on div "Successfully created booking." at bounding box center [1063, 28] width 174 height 16
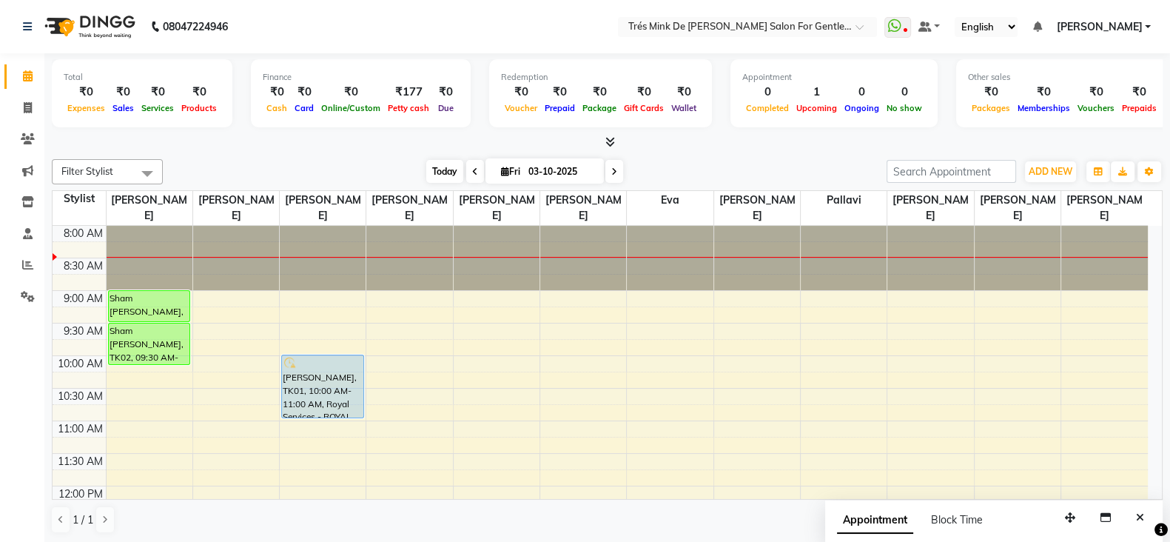
click at [451, 174] on span "Today" at bounding box center [444, 171] width 37 height 23
click at [438, 175] on span "Today" at bounding box center [444, 171] width 37 height 23
click at [434, 168] on span "Today" at bounding box center [444, 171] width 37 height 23
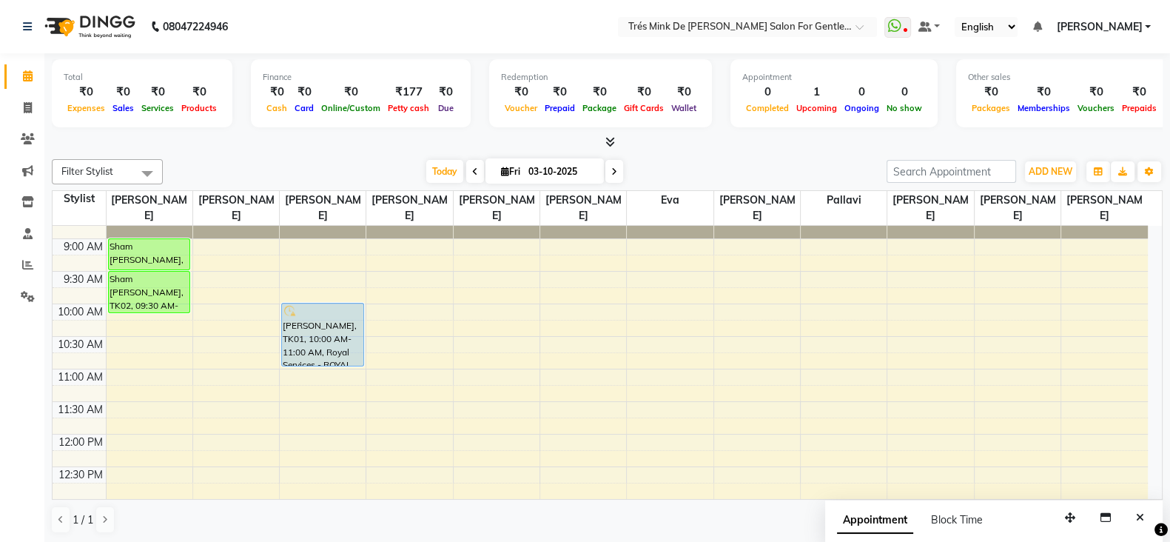
scroll to position [0, 0]
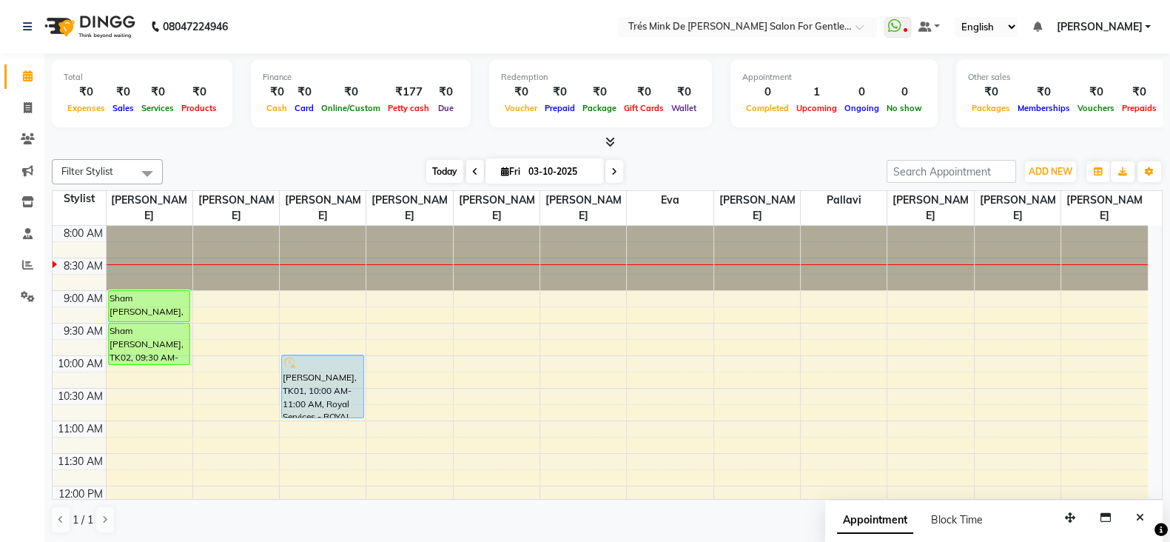
click at [450, 168] on span "Today" at bounding box center [444, 171] width 37 height 23
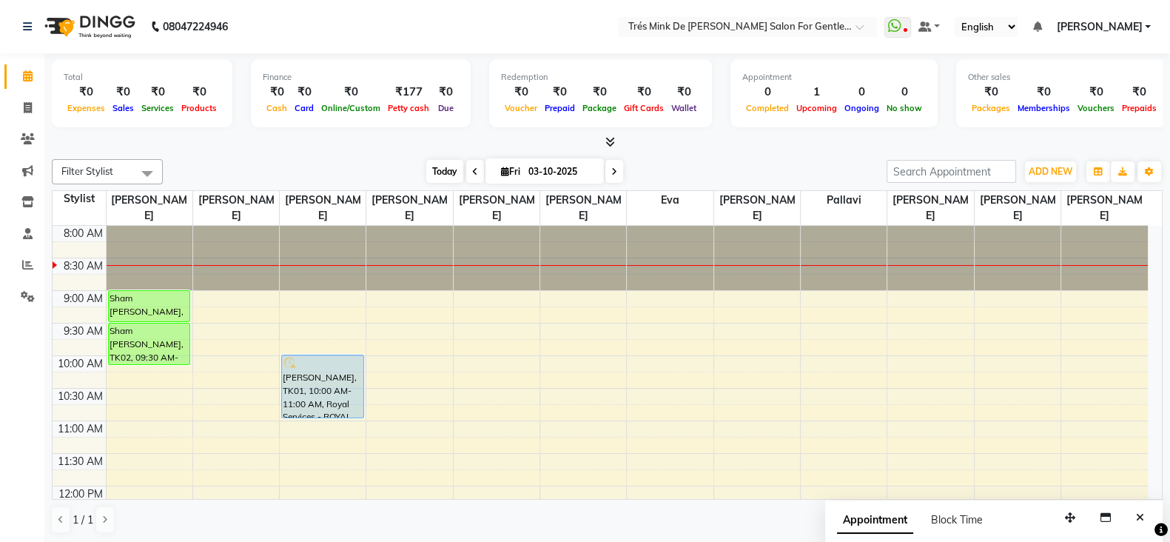
click at [446, 162] on span "Today" at bounding box center [444, 171] width 37 height 23
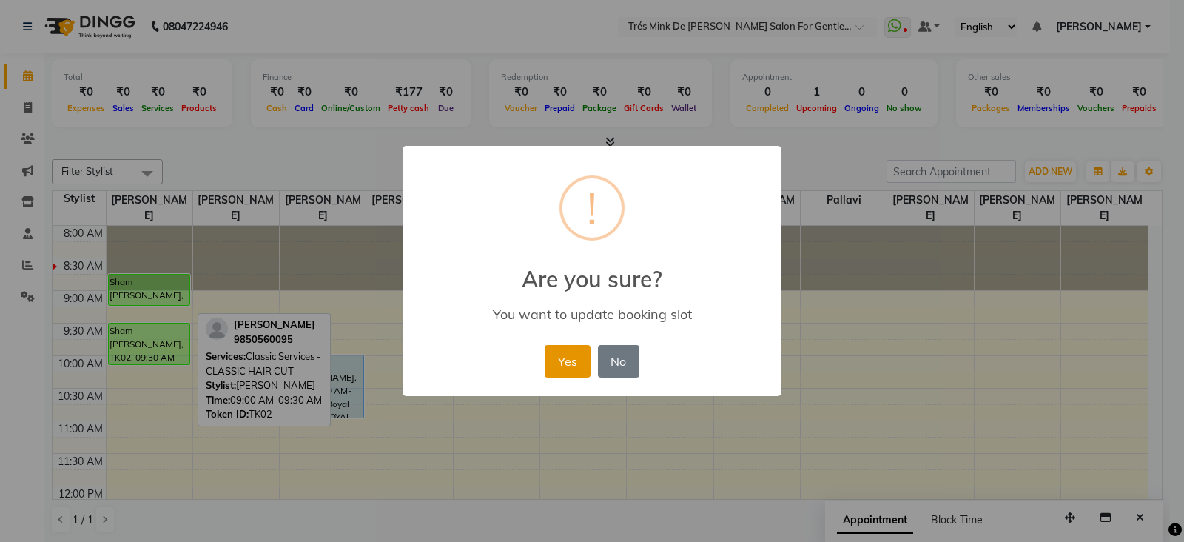
click at [558, 360] on button "Yes" at bounding box center [567, 361] width 45 height 33
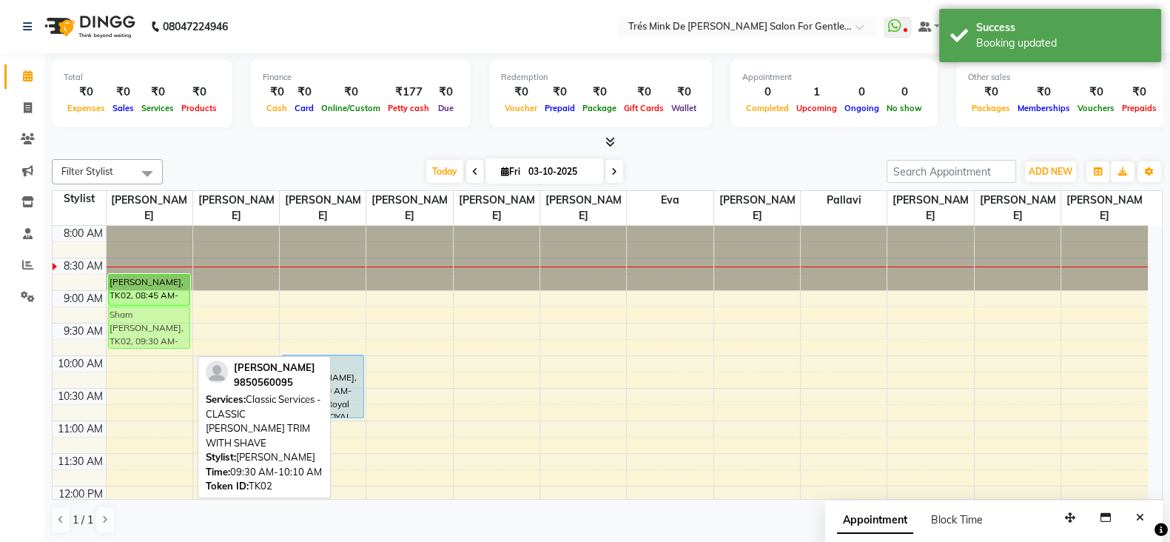
drag, startPoint x: 161, startPoint y: 337, endPoint x: 159, endPoint y: 324, distance: 12.8
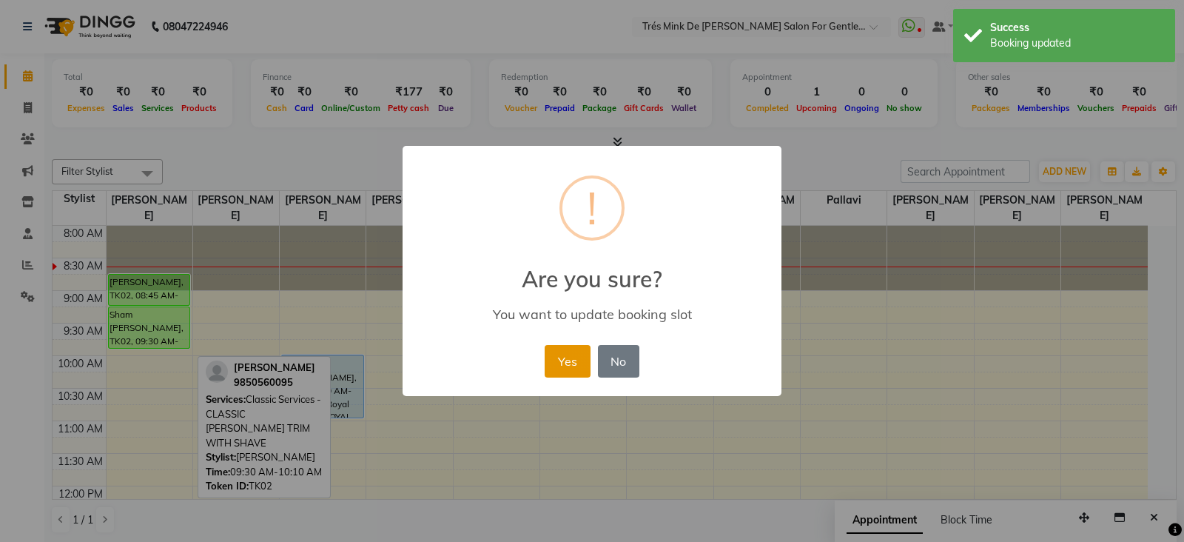
click at [555, 356] on button "Yes" at bounding box center [567, 361] width 45 height 33
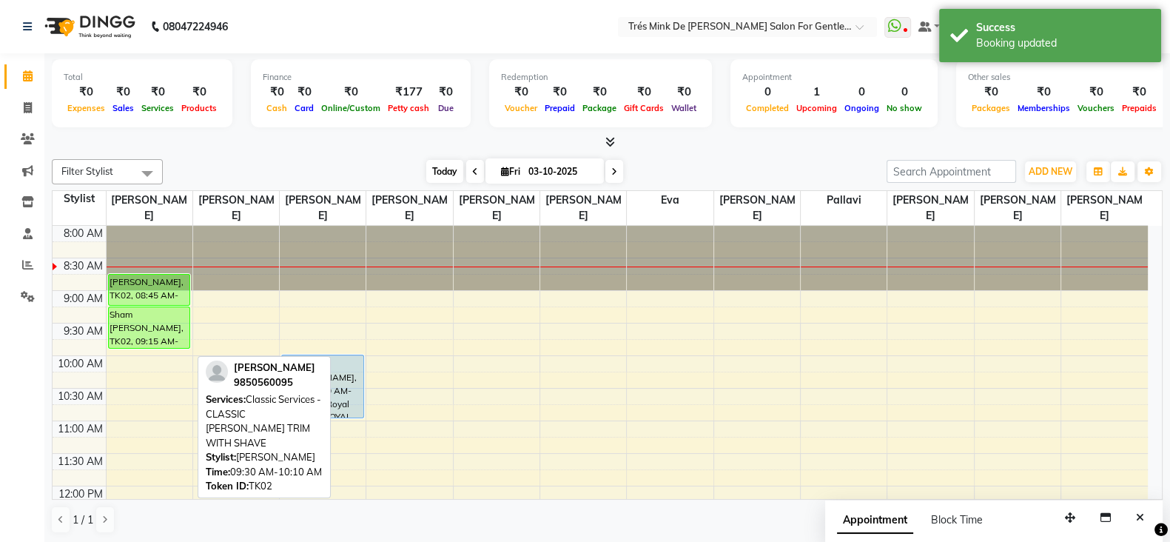
click at [439, 170] on span "Today" at bounding box center [444, 171] width 37 height 23
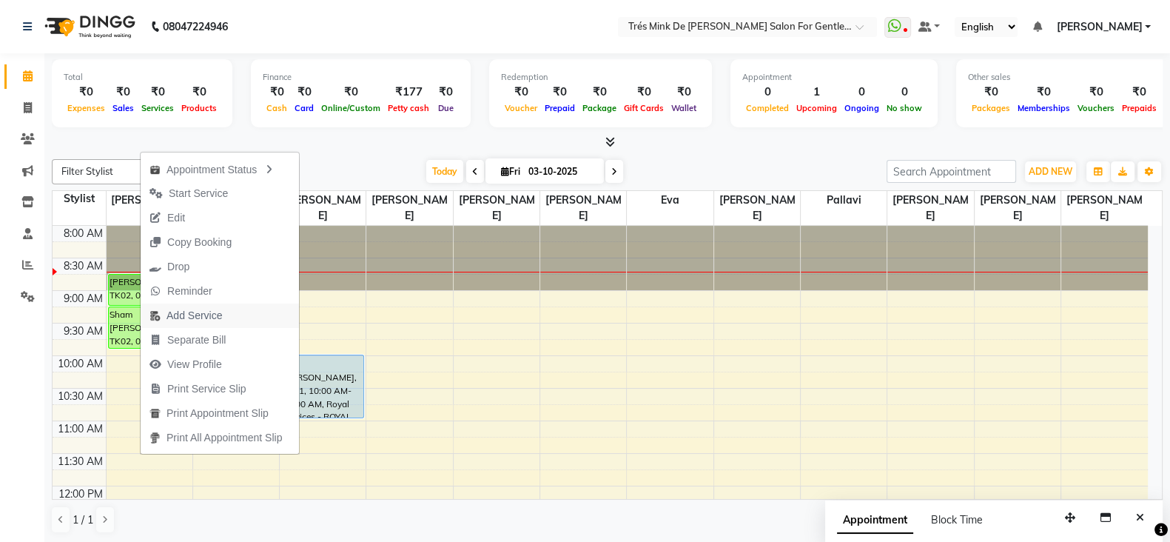
click at [186, 314] on span "Add Service" at bounding box center [195, 316] width 56 height 16
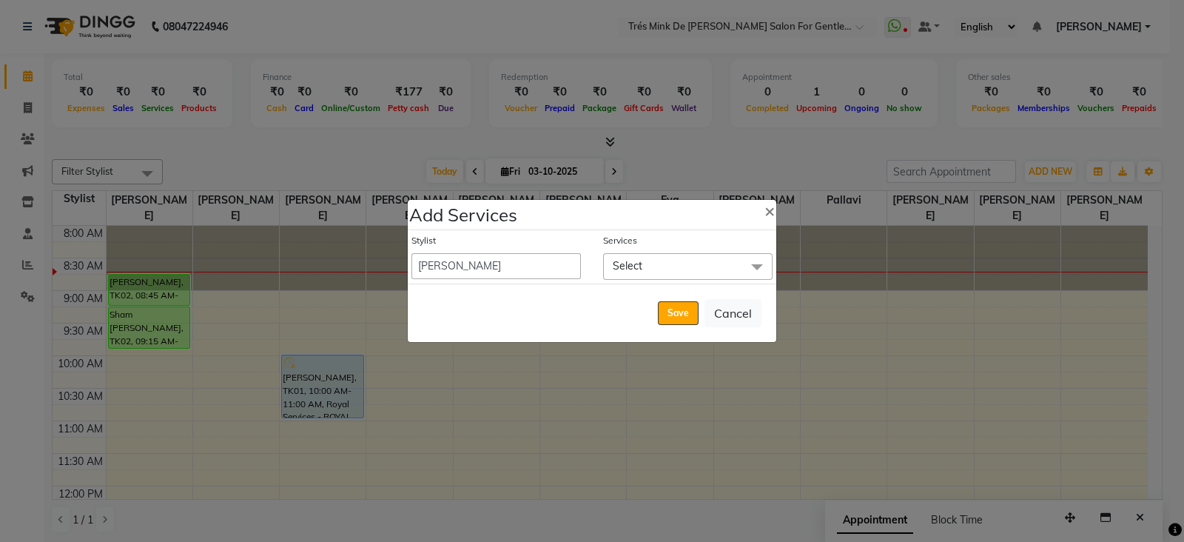
click at [641, 269] on span "Select" at bounding box center [628, 265] width 30 height 13
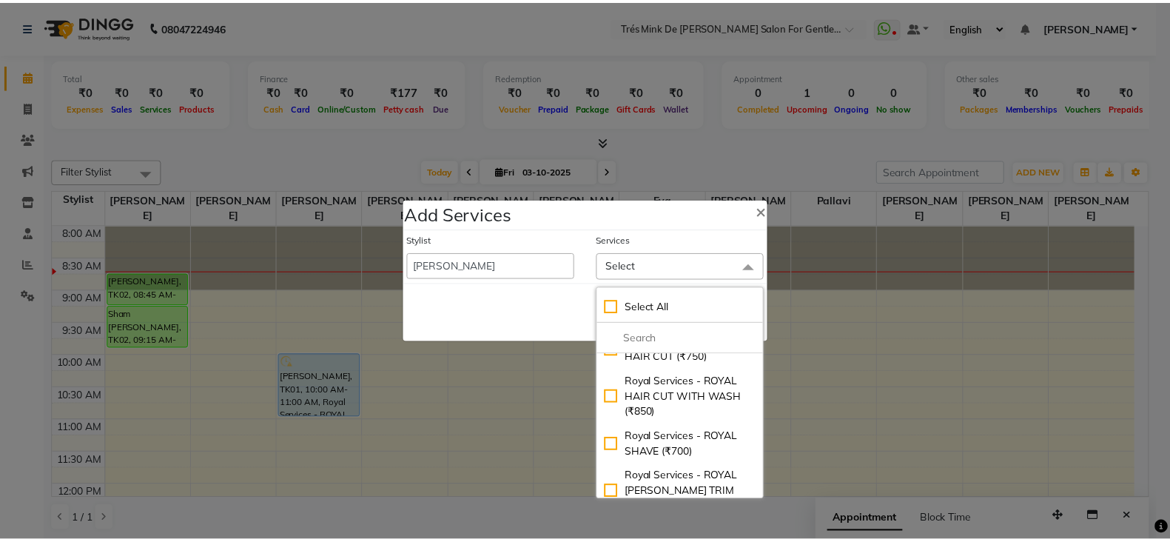
scroll to position [555, 0]
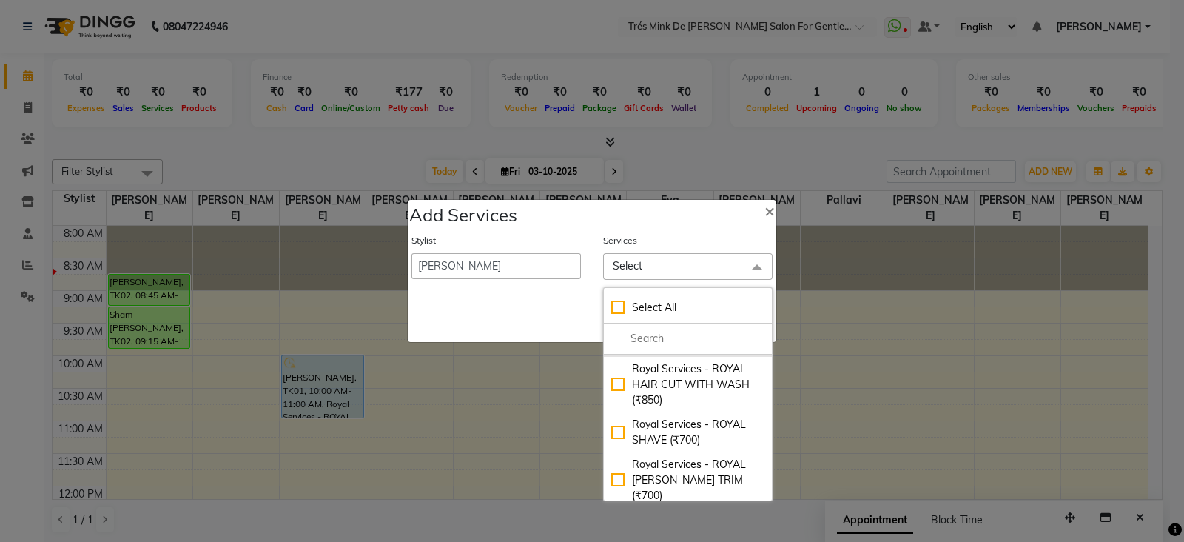
click at [663, 352] on div "Royal Services - ROYAL HAIR CUT (₹750)" at bounding box center [687, 336] width 153 height 31
checkbox input "true"
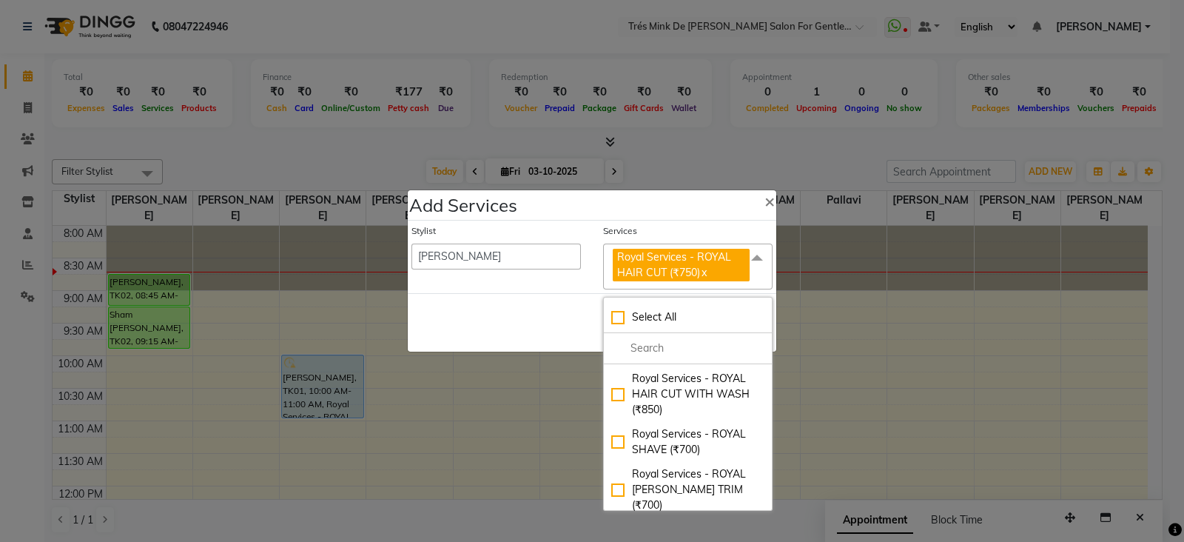
drag, startPoint x: 536, startPoint y: 301, endPoint x: 570, endPoint y: 318, distance: 38.1
click at [535, 301] on div "Save Cancel" at bounding box center [592, 322] width 369 height 58
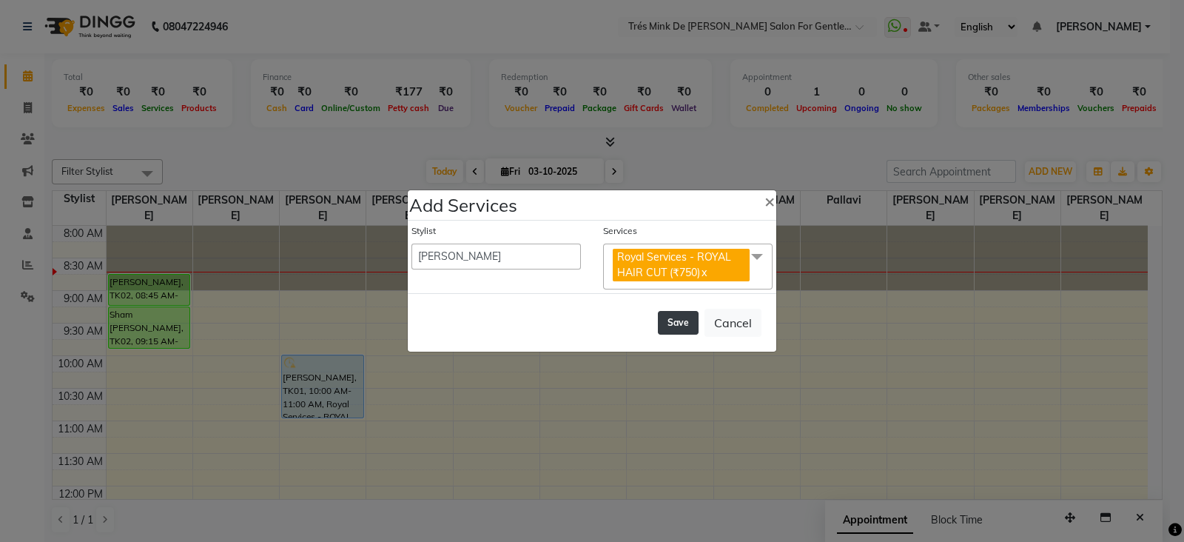
click at [682, 323] on button "Save" at bounding box center [678, 323] width 41 height 24
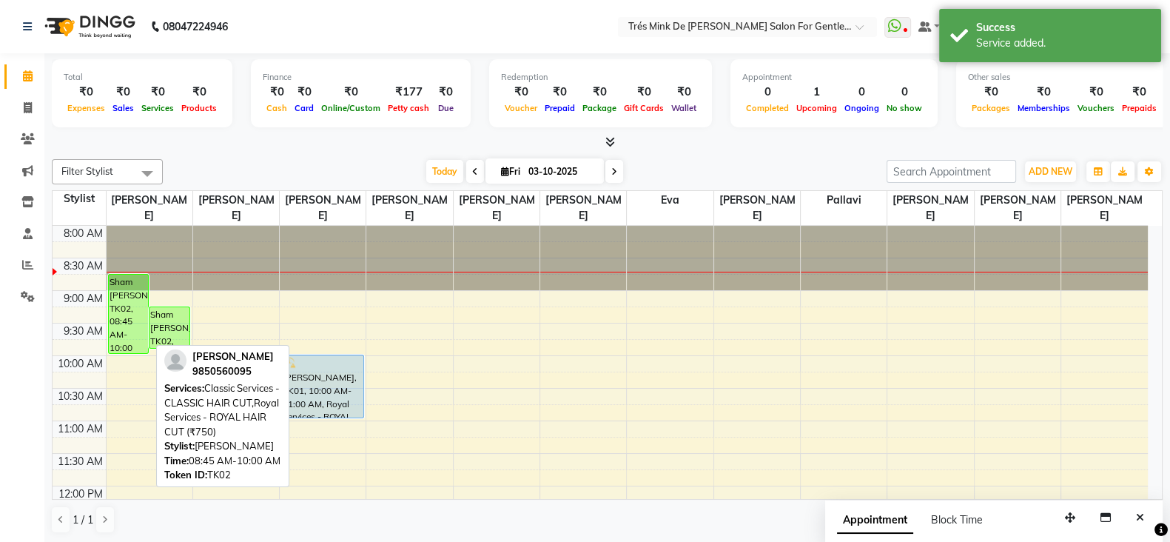
click at [138, 298] on div "Sham Bhatiya, TK02, 08:45 AM-10:00 AM, Classic Services - CLASSIC HAIR CUT,Roya…" at bounding box center [129, 314] width 40 height 78
click at [114, 286] on div "Sham Bhatiya, TK02, 08:45 AM-10:00 AM, Classic Services - CLASSIC HAIR CUT,Roya…" at bounding box center [129, 314] width 40 height 78
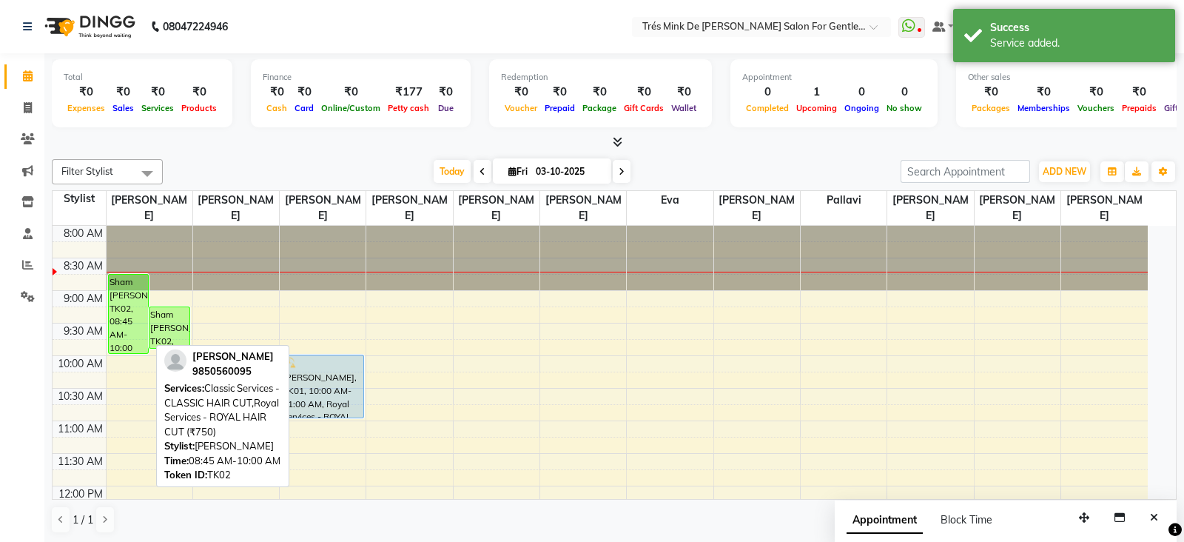
select select "6"
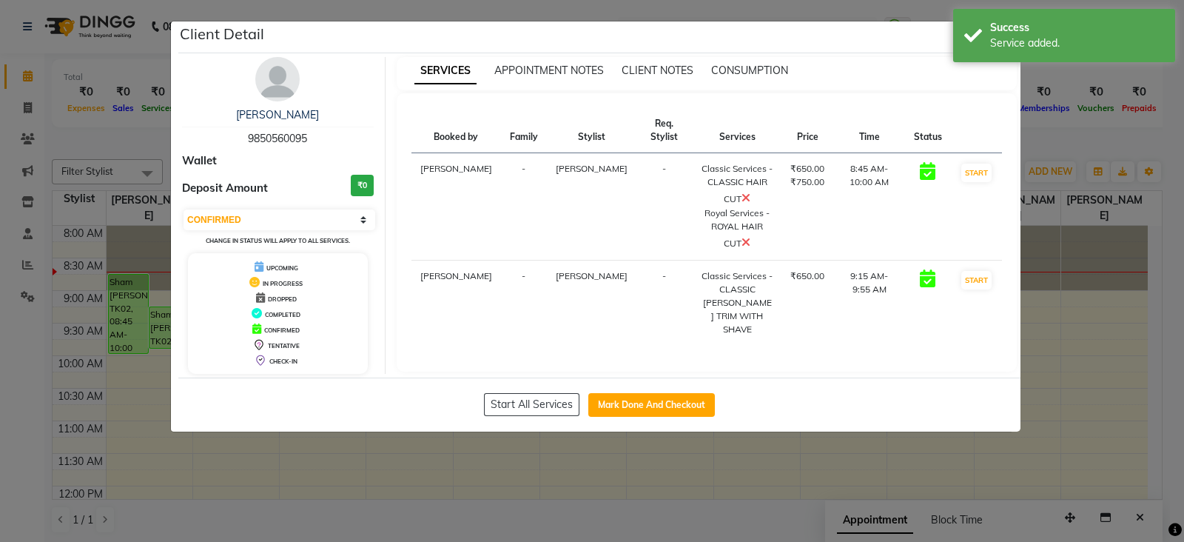
click at [742, 204] on icon at bounding box center [746, 198] width 9 height 12
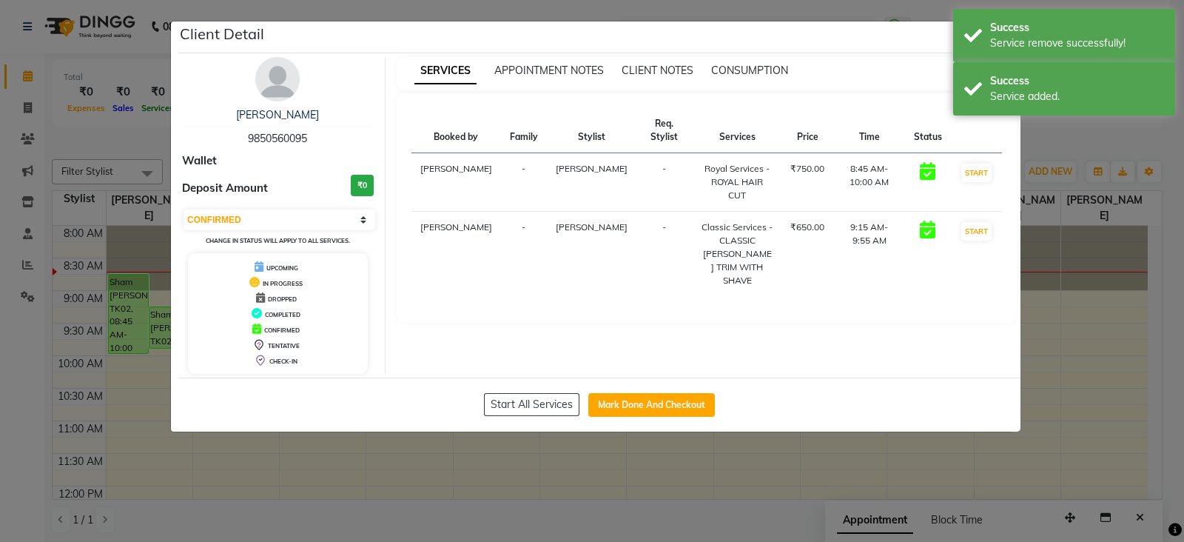
click at [493, 456] on ngb-modal-window "Client Detail Sham Bhatiya 9850560095 Wallet Deposit Amount ₹0 Select IN SERVIC…" at bounding box center [592, 271] width 1184 height 542
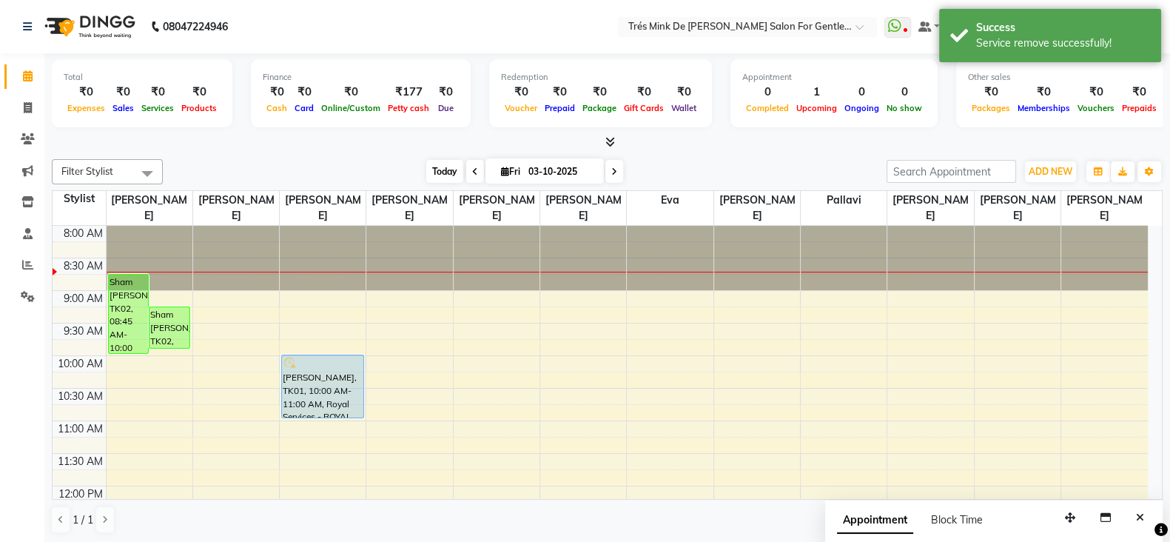
click at [444, 174] on span "Today" at bounding box center [444, 171] width 37 height 23
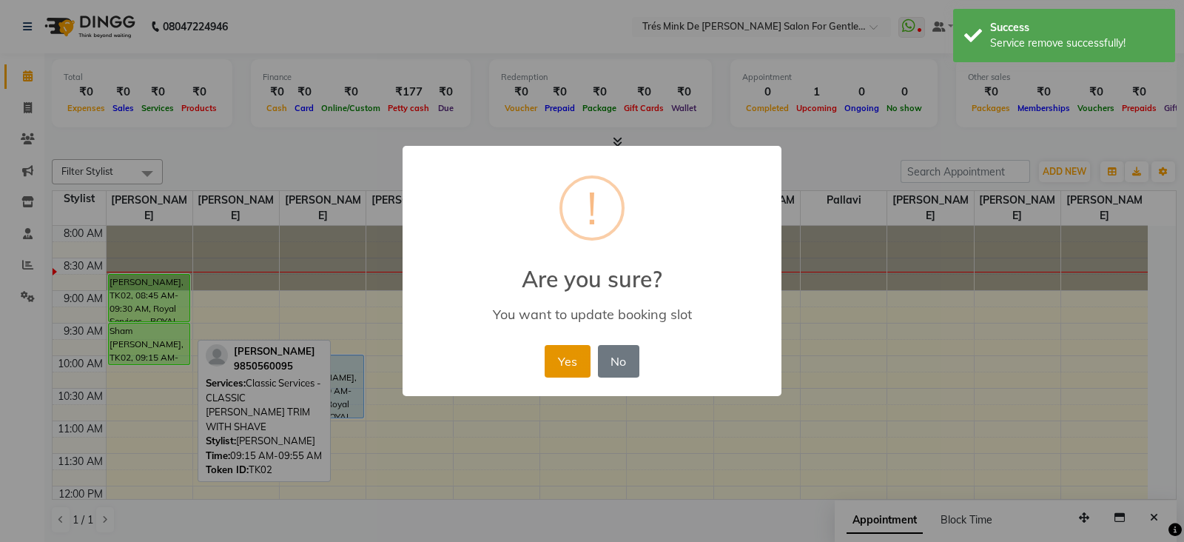
click at [564, 353] on button "Yes" at bounding box center [567, 361] width 45 height 33
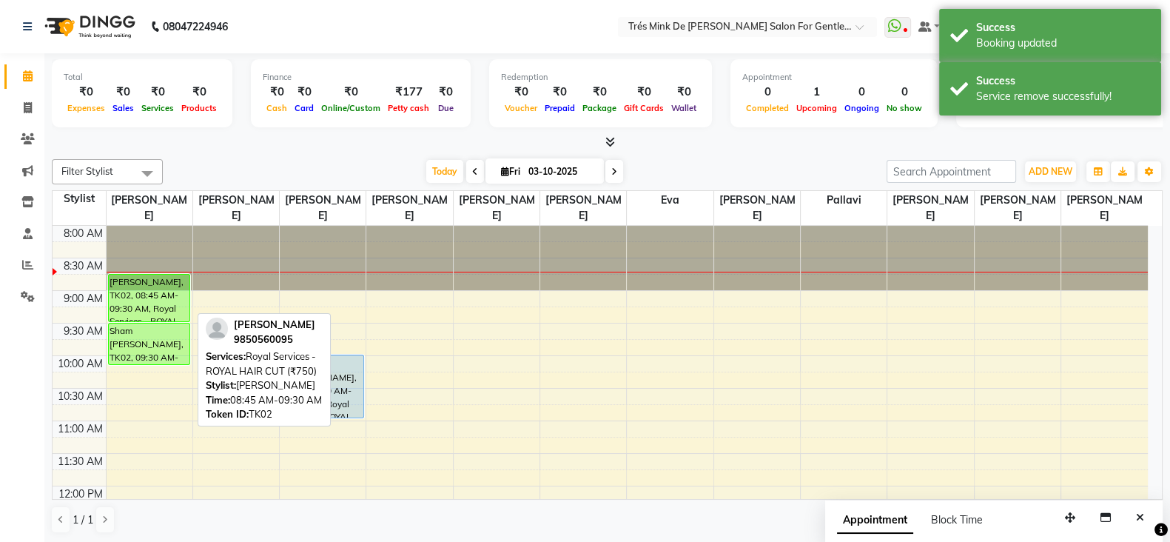
click at [136, 320] on div at bounding box center [149, 321] width 81 height 6
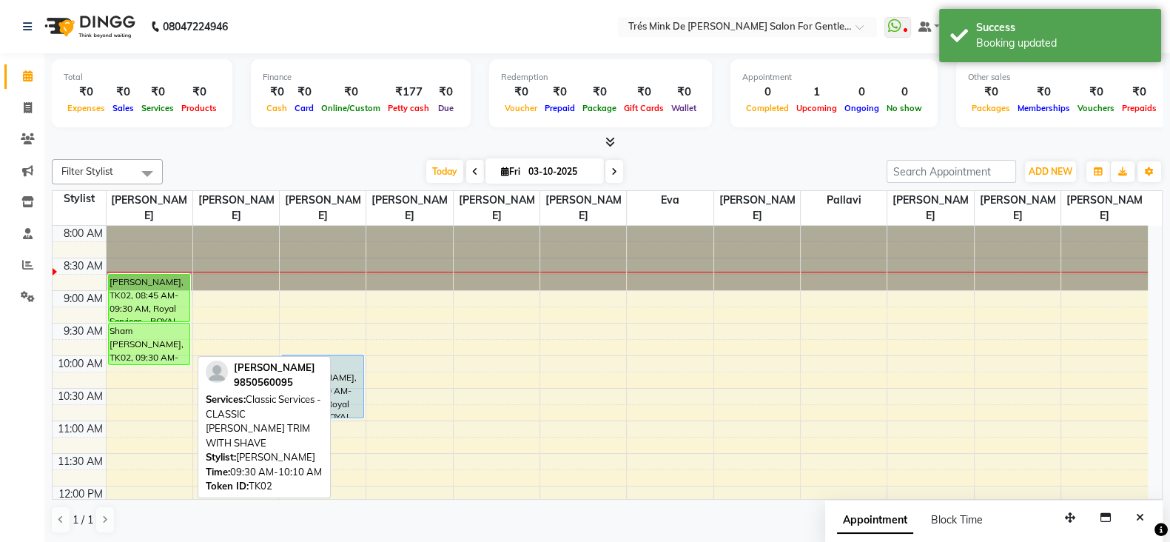
click at [141, 333] on div "Sham Bhatiya, TK02, 09:30 AM-10:10 AM, Classic Services - CLASSIC BEARD TRIM WI…" at bounding box center [149, 343] width 81 height 41
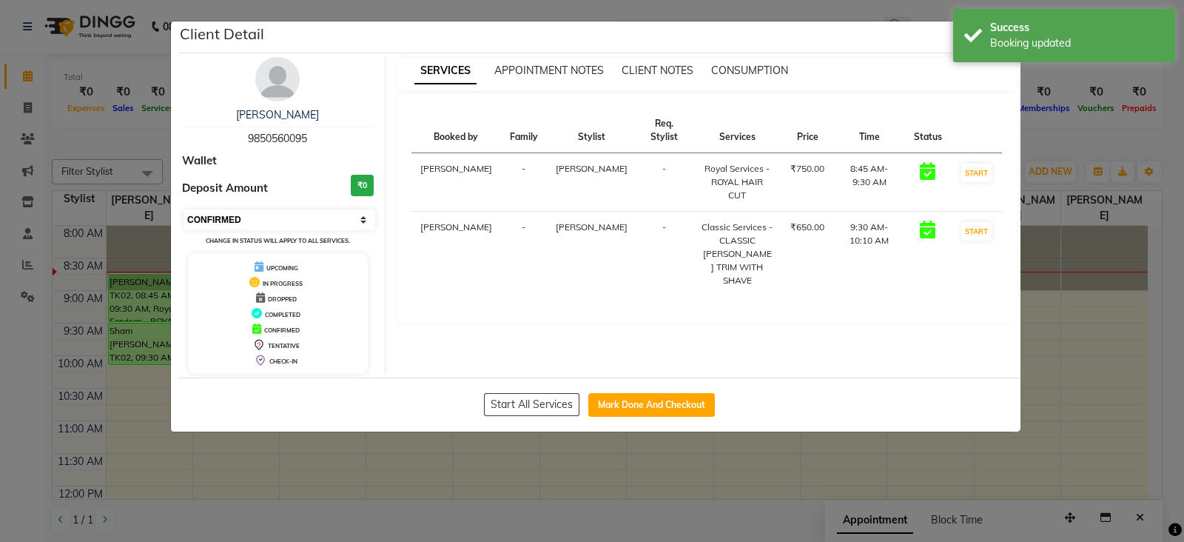
click at [215, 220] on select "Select IN SERVICE CONFIRMED TENTATIVE CHECK IN MARK DONE DROPPED UPCOMING" at bounding box center [280, 219] width 192 height 21
select select "1"
click at [184, 209] on select "Select IN SERVICE CONFIRMED TENTATIVE CHECK IN MARK DONE DROPPED UPCOMING" at bounding box center [280, 219] width 192 height 21
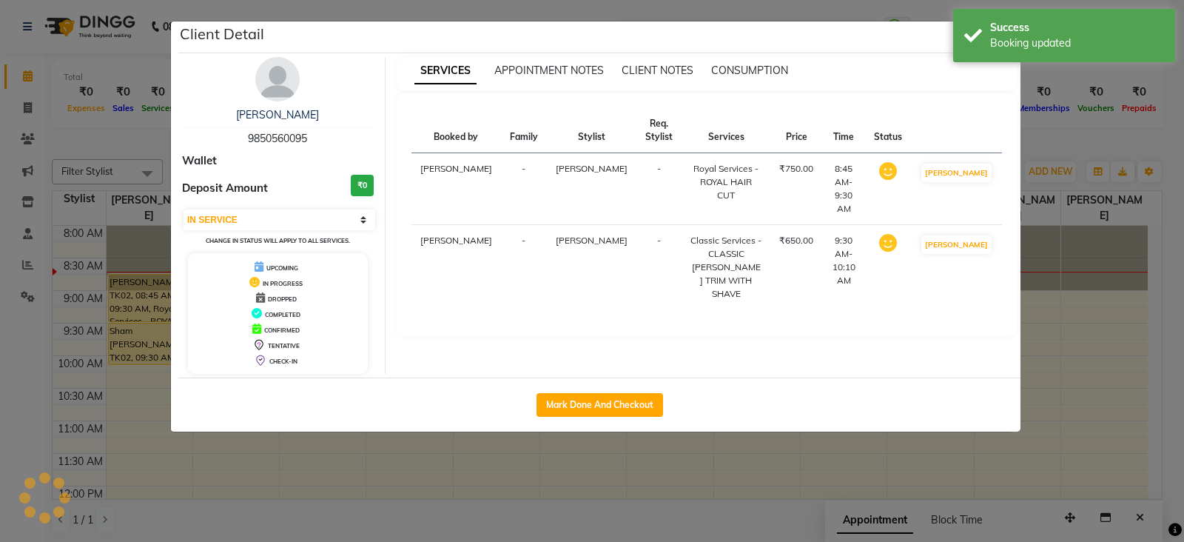
click at [78, 260] on ngb-modal-window "Client Detail Sham Bhatiya 9850560095 Wallet Deposit Amount ₹0 Select IN SERVIC…" at bounding box center [592, 271] width 1184 height 542
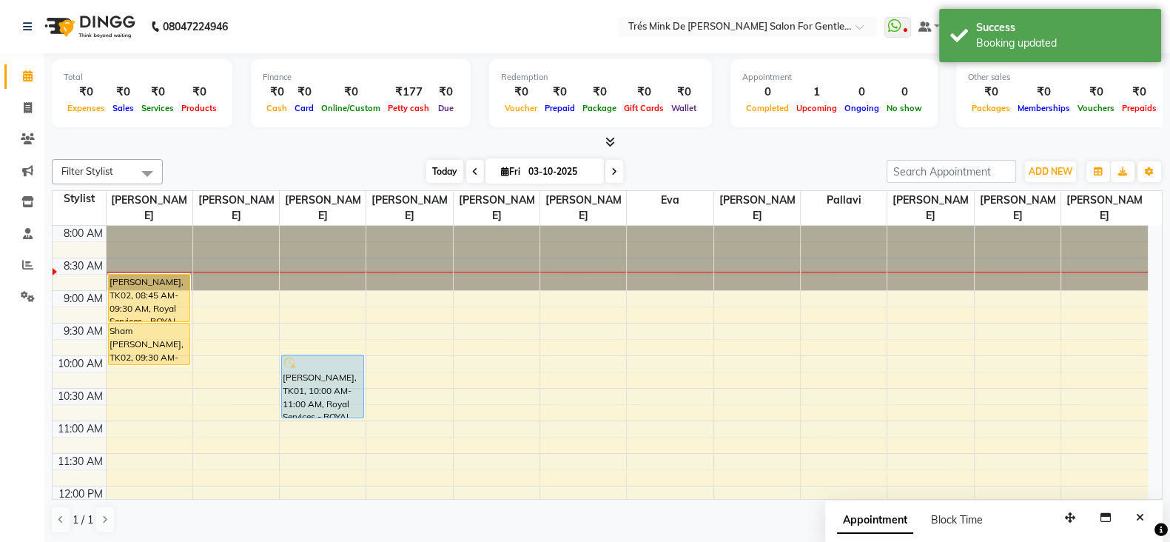
click at [443, 167] on span "Today" at bounding box center [444, 171] width 37 height 23
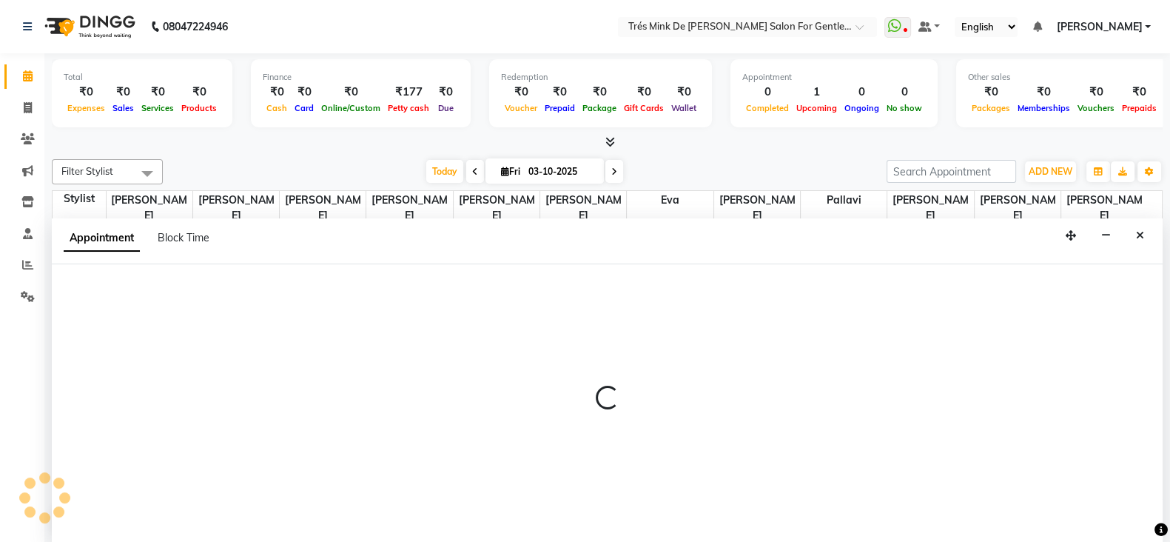
select select "71049"
select select "tentative"
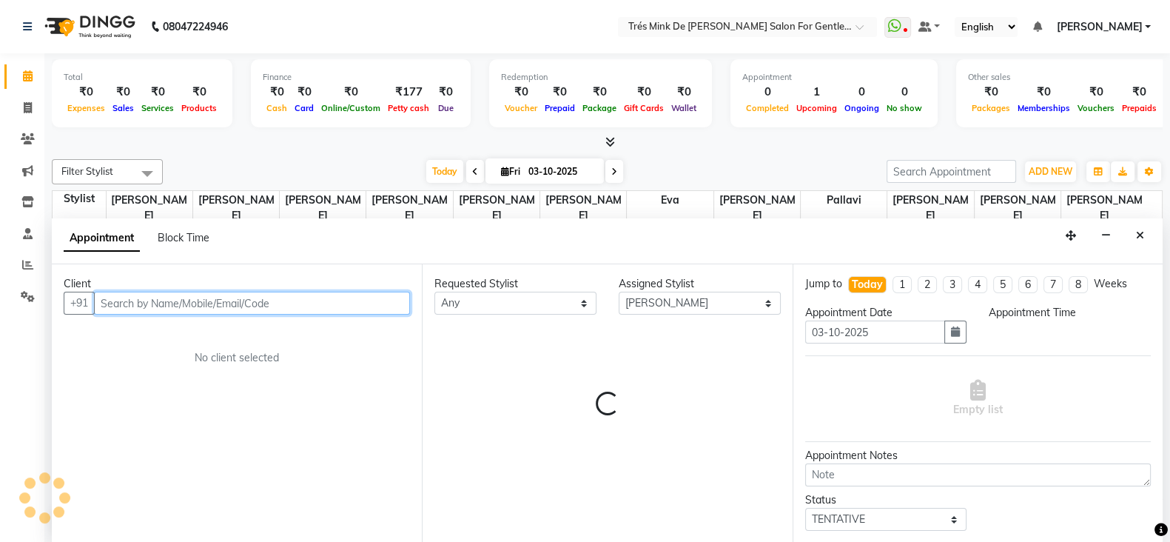
select select "540"
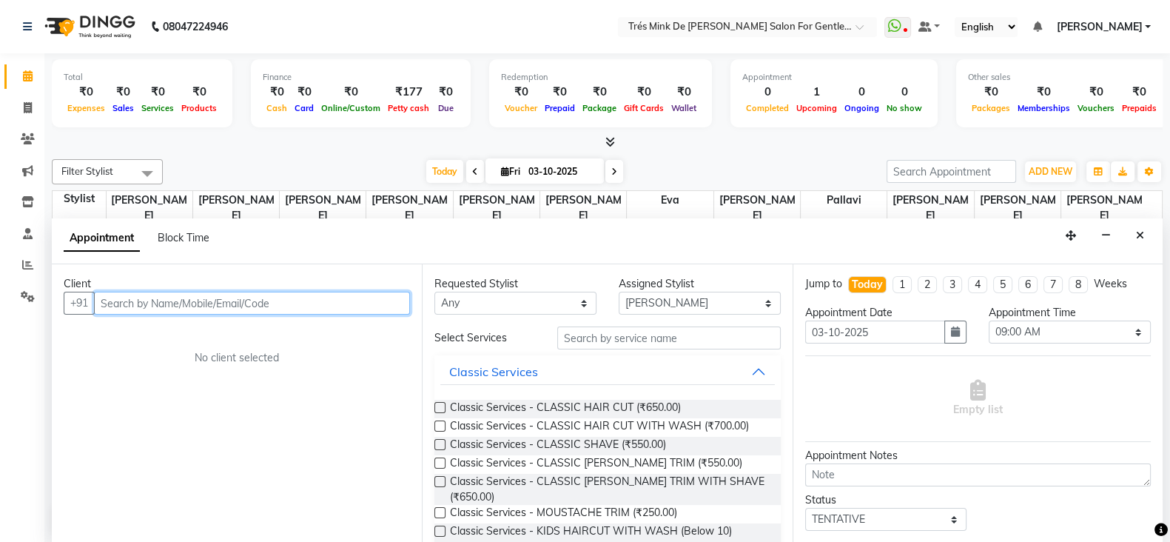
scroll to position [1, 0]
click at [126, 299] on input "text" at bounding box center [252, 302] width 316 height 23
type input "S"
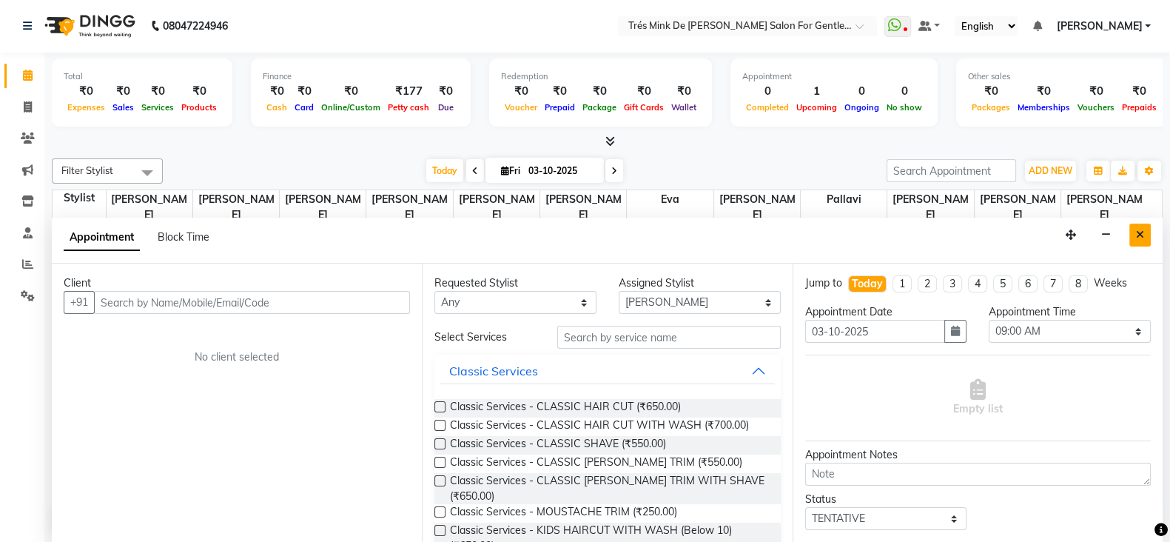
click at [1144, 227] on button "Close" at bounding box center [1140, 235] width 21 height 23
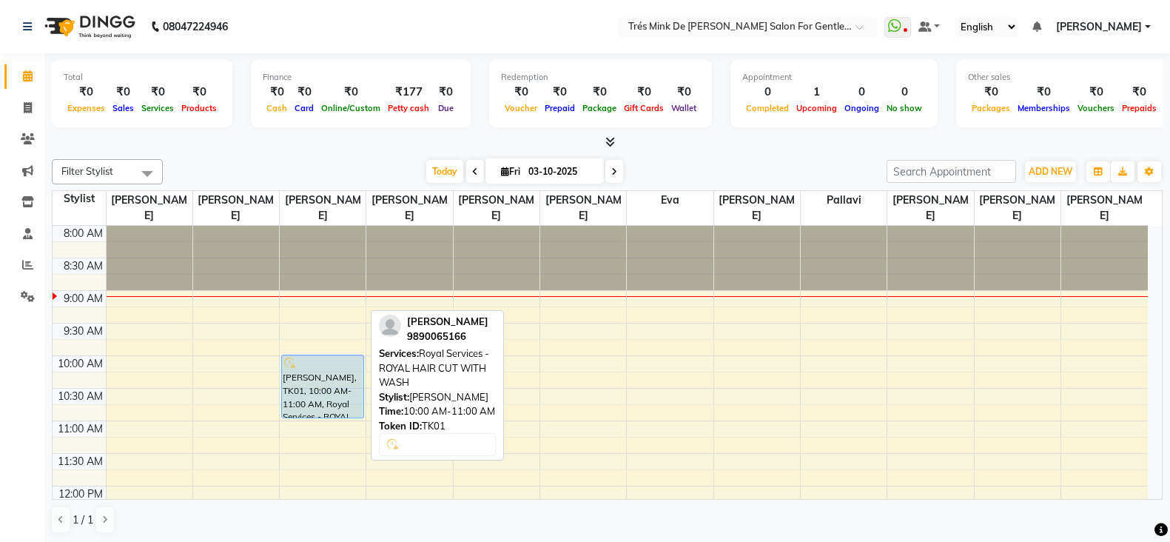
click at [314, 379] on div "[PERSON_NAME], TK01, 10:00 AM-11:00 AM, Royal Services - ROYAL HAIR CUT WITH WA…" at bounding box center [322, 386] width 81 height 62
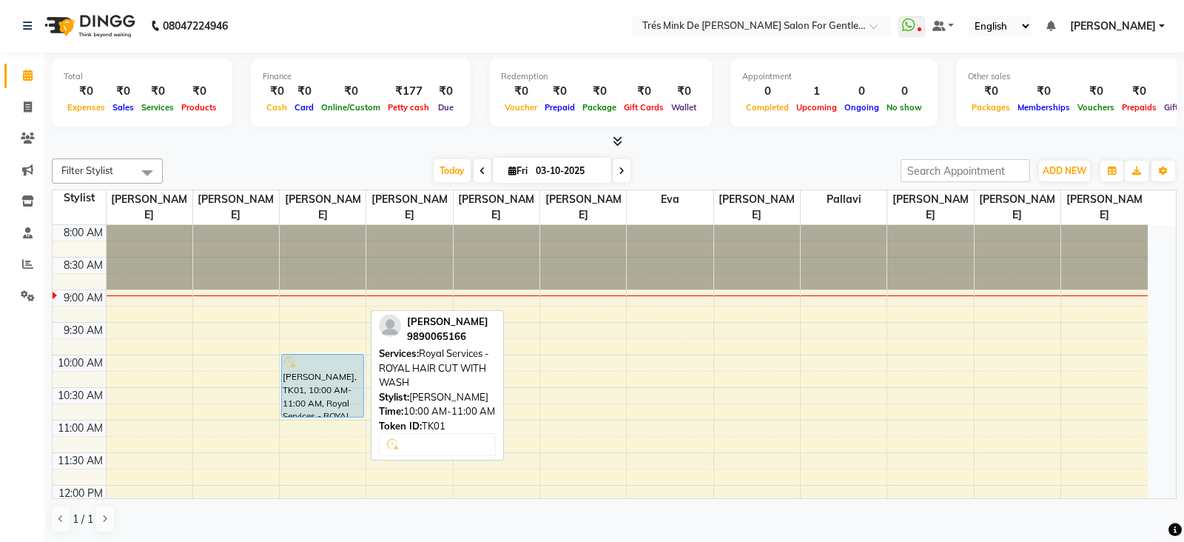
select select "5"
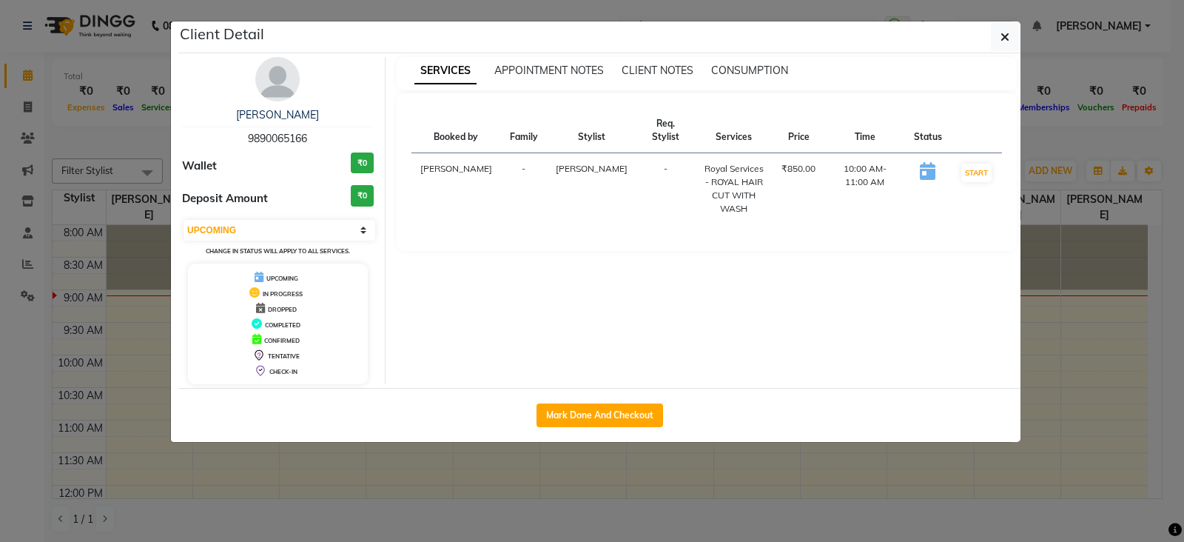
click at [285, 79] on img at bounding box center [277, 79] width 44 height 44
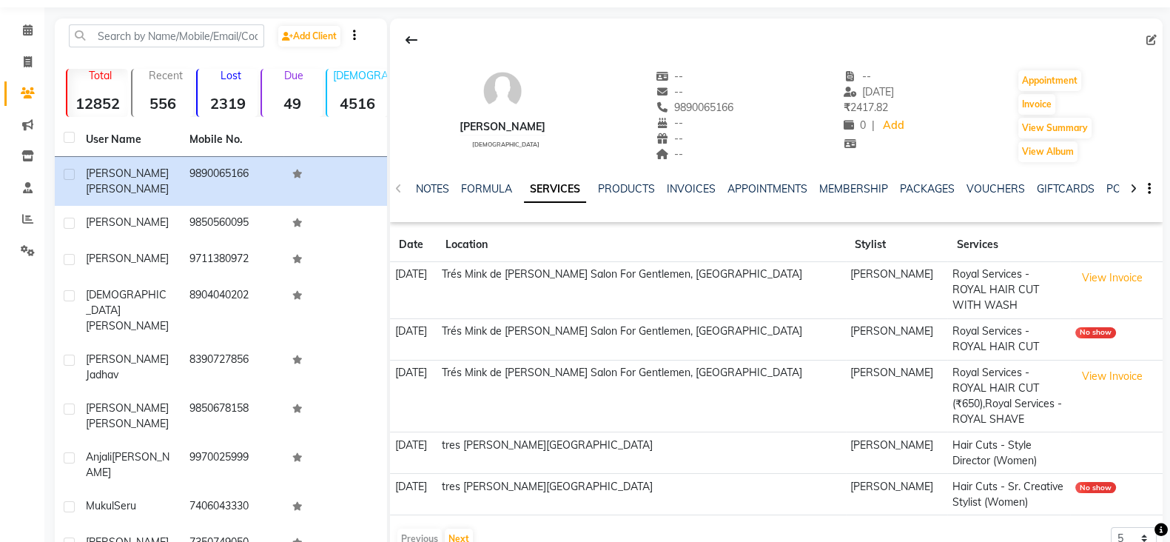
scroll to position [100, 0]
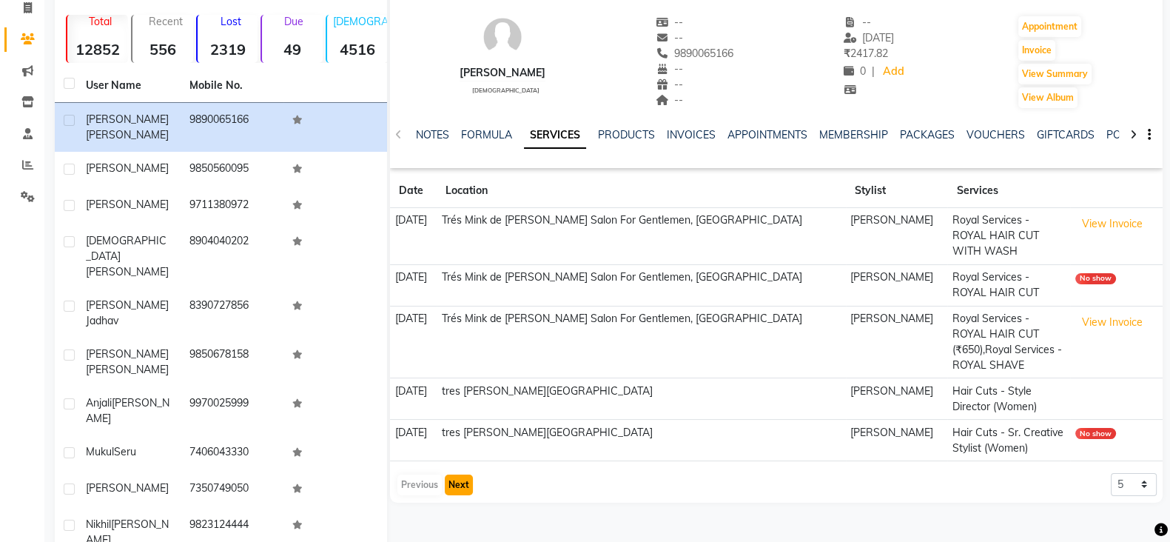
click at [462, 475] on button "Next" at bounding box center [459, 485] width 28 height 21
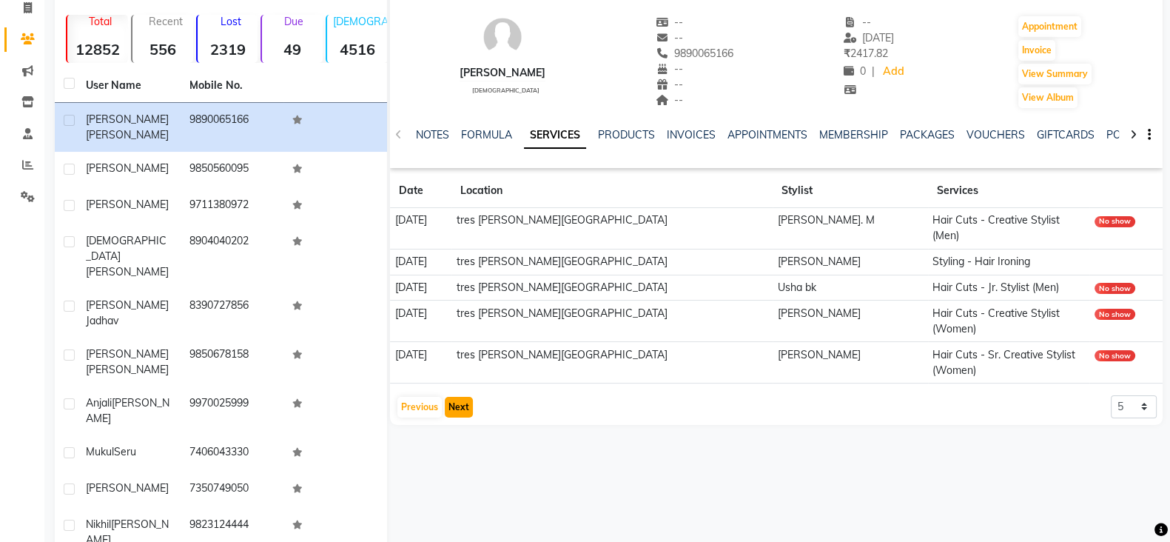
click at [451, 397] on button "Next" at bounding box center [459, 407] width 28 height 21
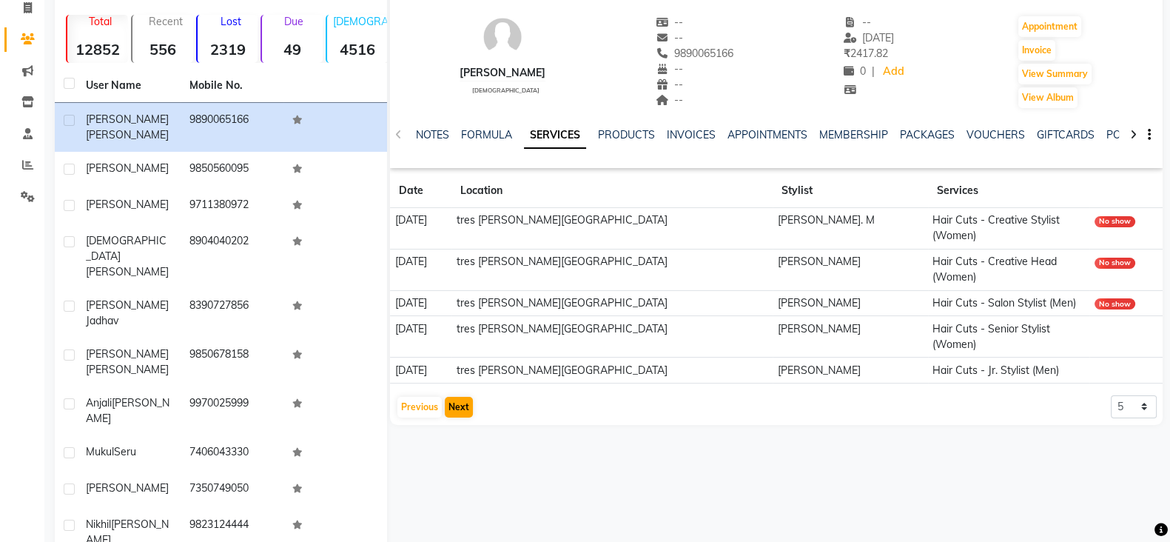
click at [451, 395] on div "Previous Next" at bounding box center [435, 407] width 78 height 24
click at [452, 397] on button "Next" at bounding box center [459, 407] width 28 height 21
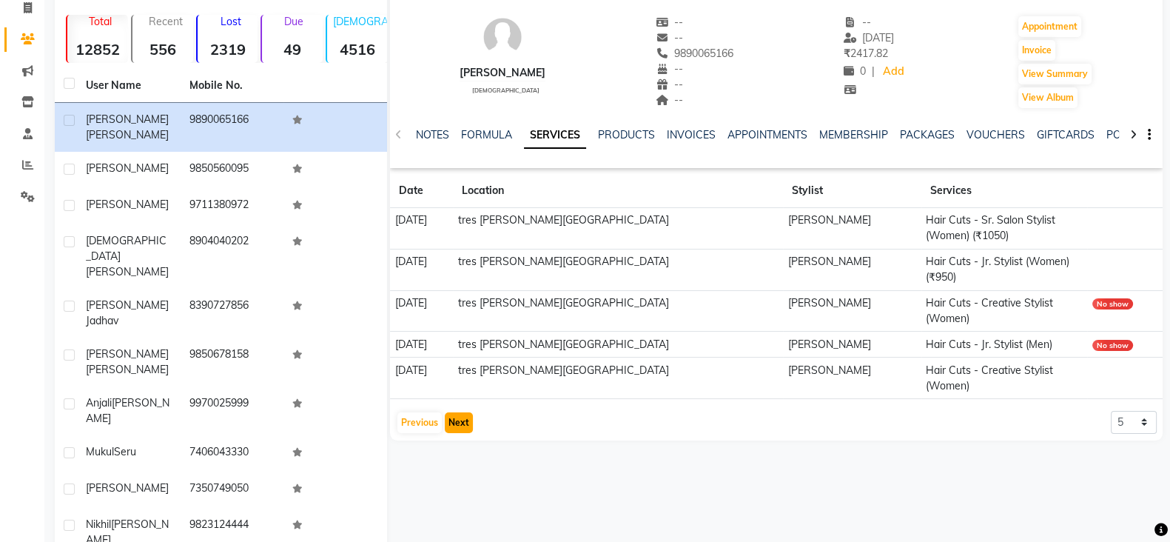
click at [455, 412] on button "Next" at bounding box center [459, 422] width 28 height 21
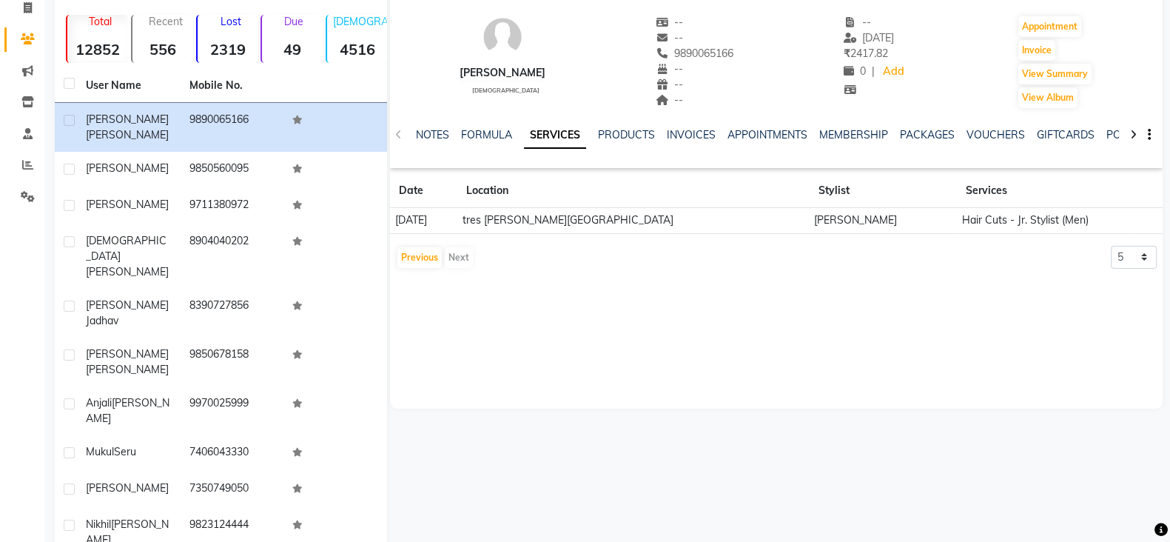
click at [463, 255] on div "Previous Next" at bounding box center [435, 258] width 78 height 24
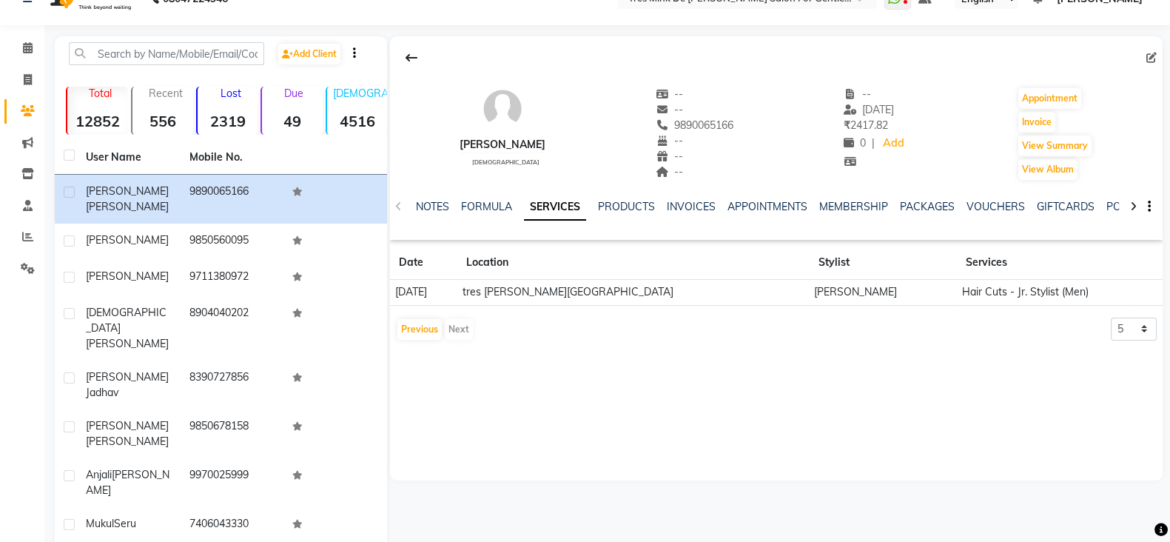
scroll to position [0, 0]
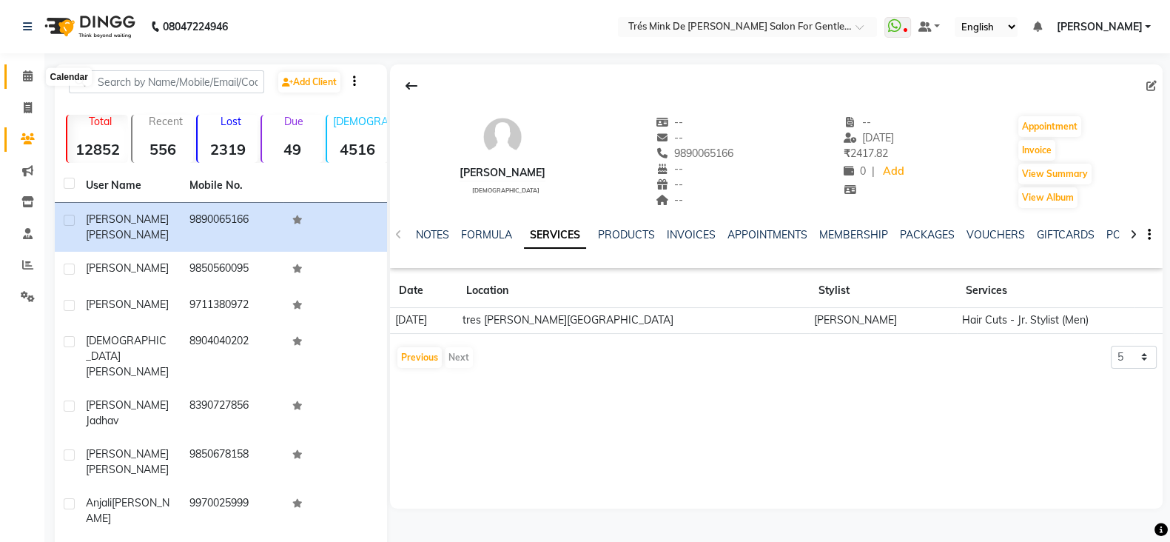
click at [25, 76] on icon at bounding box center [28, 75] width 10 height 11
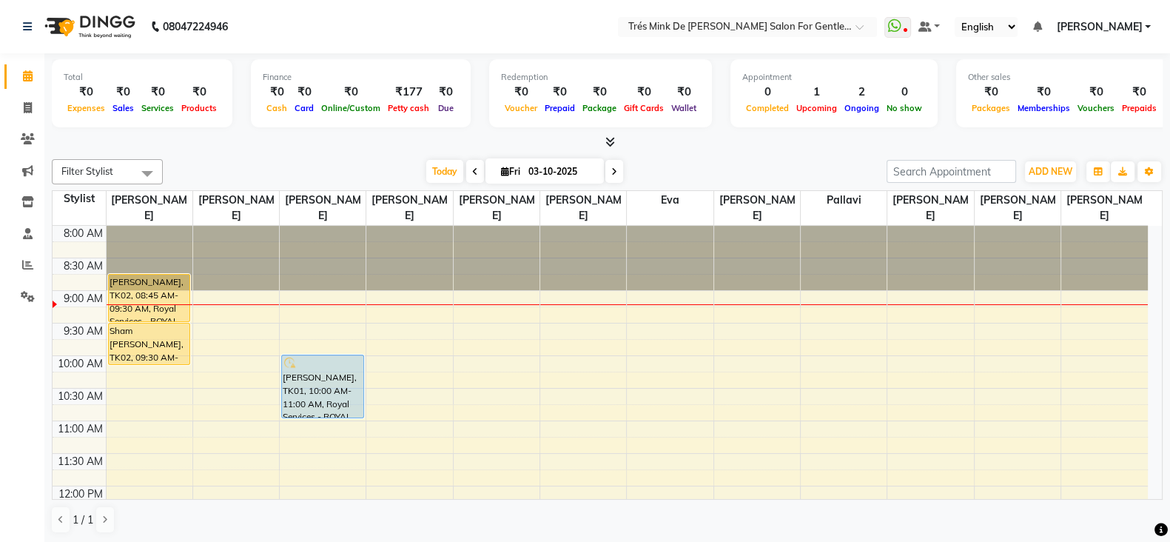
click at [611, 170] on icon at bounding box center [614, 171] width 6 height 9
type input "04-10-2025"
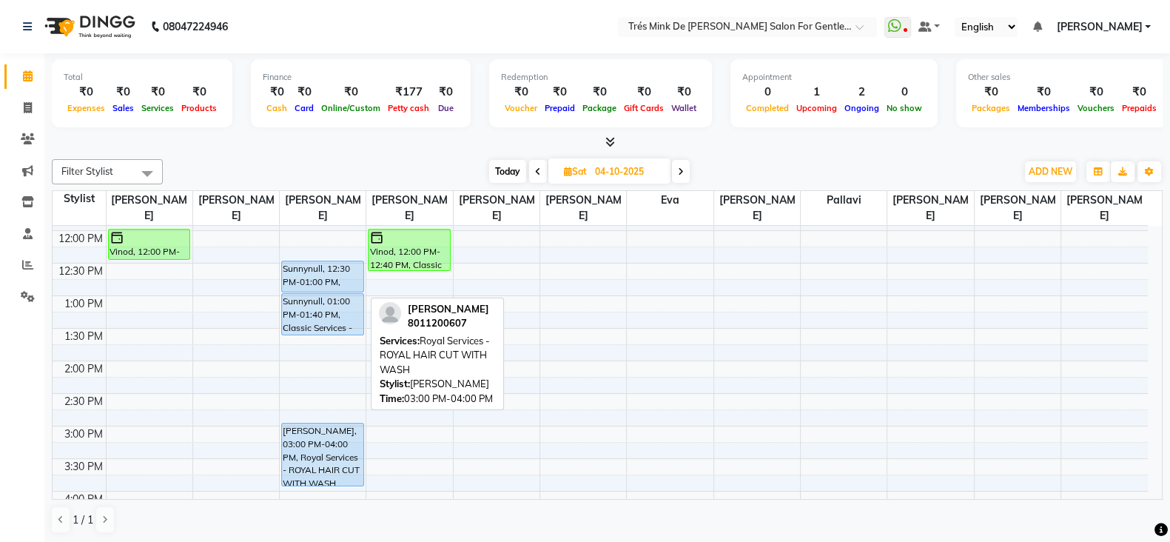
scroll to position [250, 0]
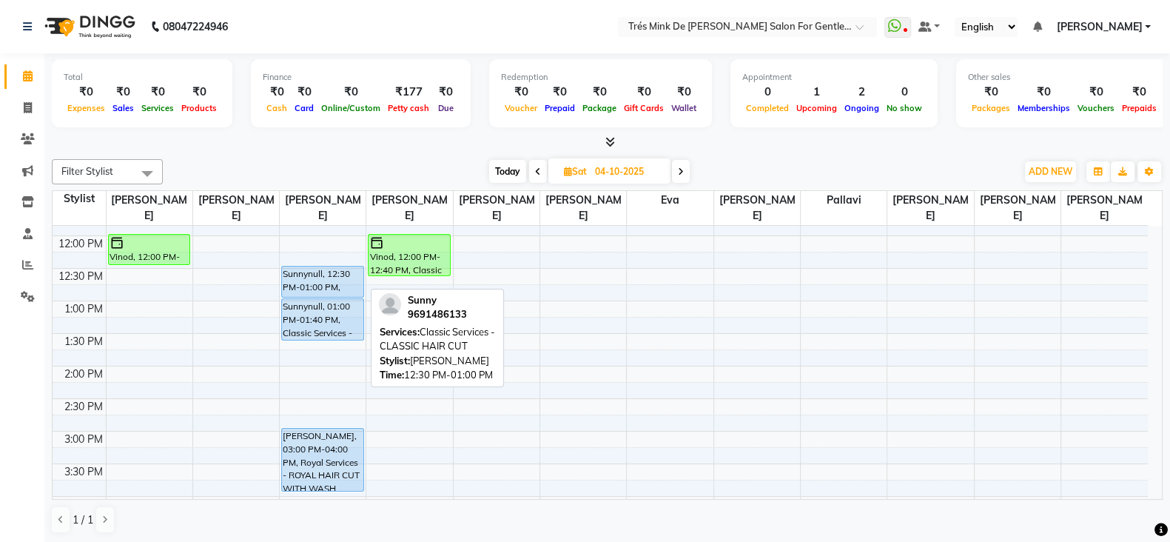
click at [318, 286] on div "Sunnynull, 12:30 PM-01:00 PM, Classic Services - CLASSIC HAIR CUT" at bounding box center [322, 281] width 81 height 30
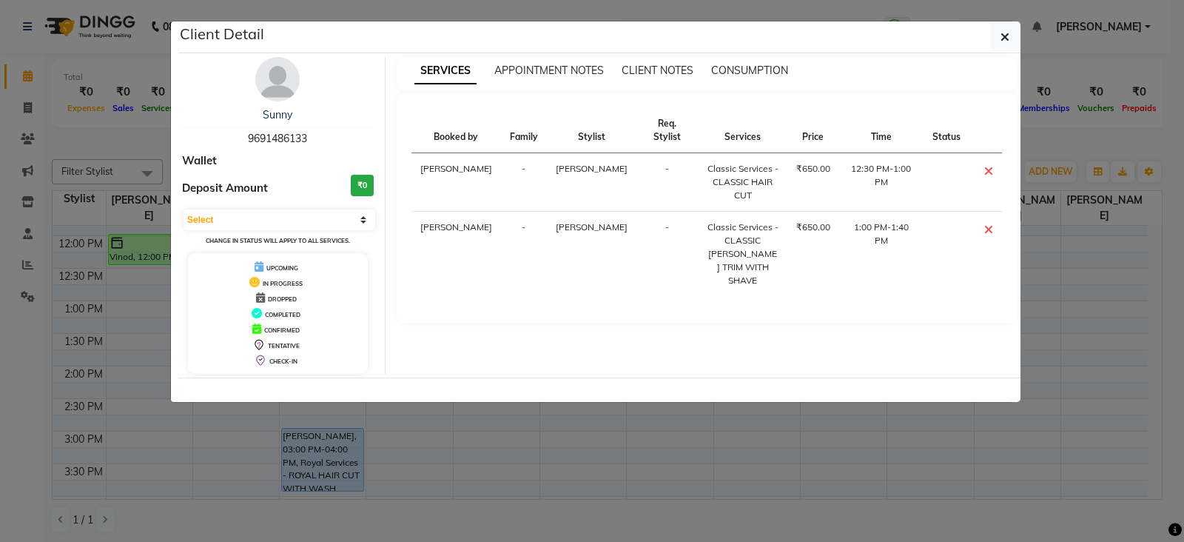
drag, startPoint x: 296, startPoint y: 88, endPoint x: 307, endPoint y: 90, distance: 11.3
click at [296, 88] on img at bounding box center [277, 79] width 44 height 44
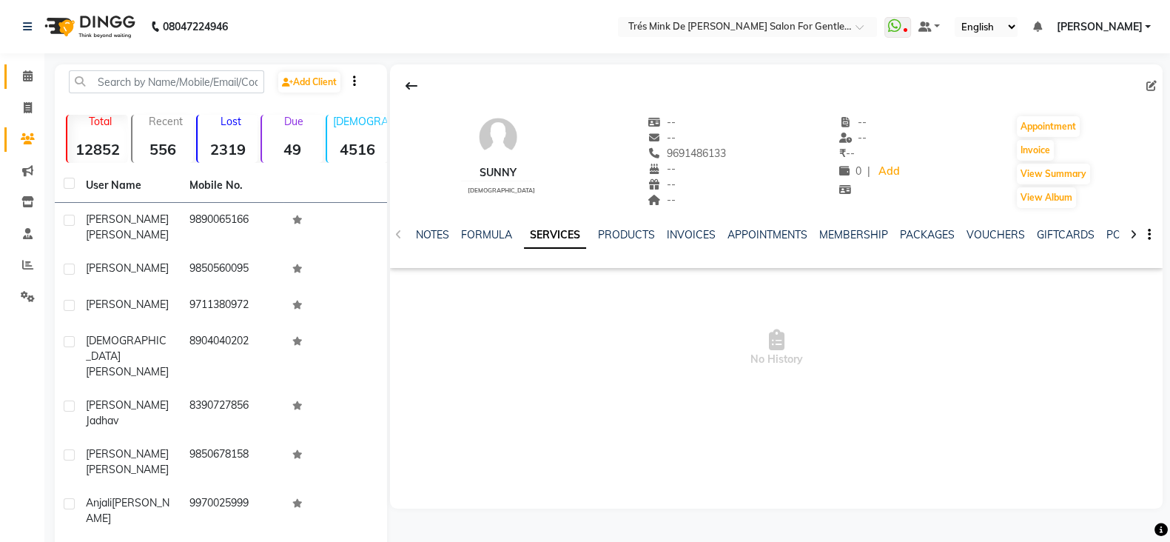
scroll to position [100, 0]
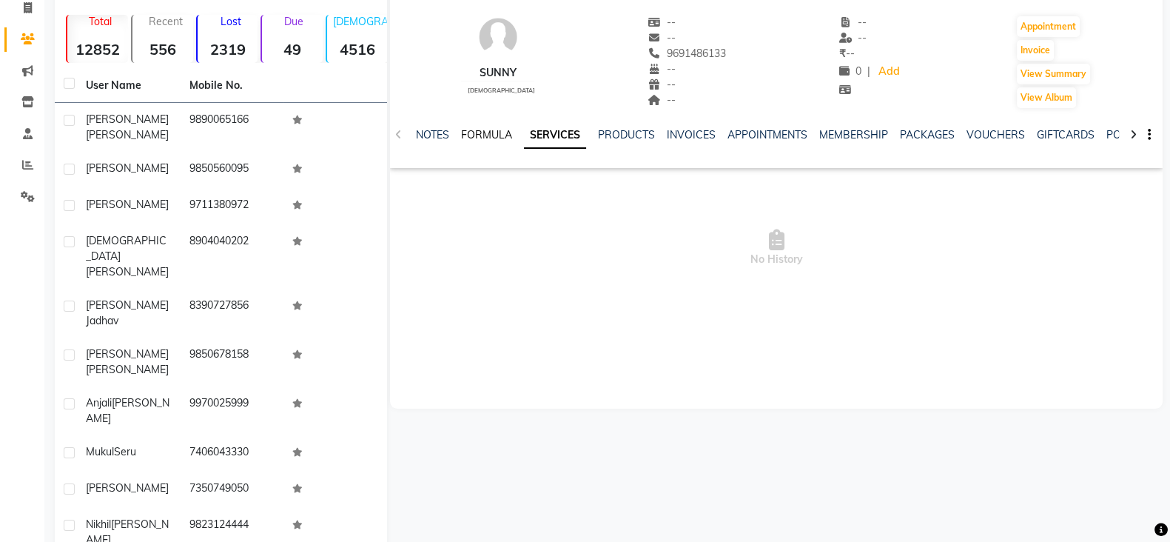
click at [482, 135] on link "FORMULA" at bounding box center [486, 134] width 51 height 13
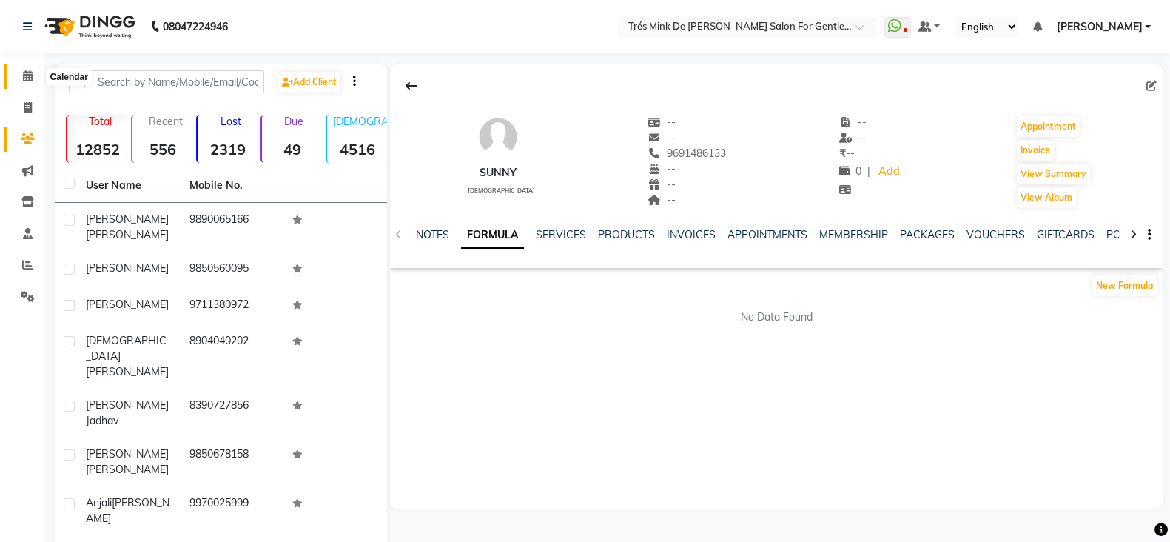
click at [27, 73] on icon at bounding box center [28, 75] width 10 height 11
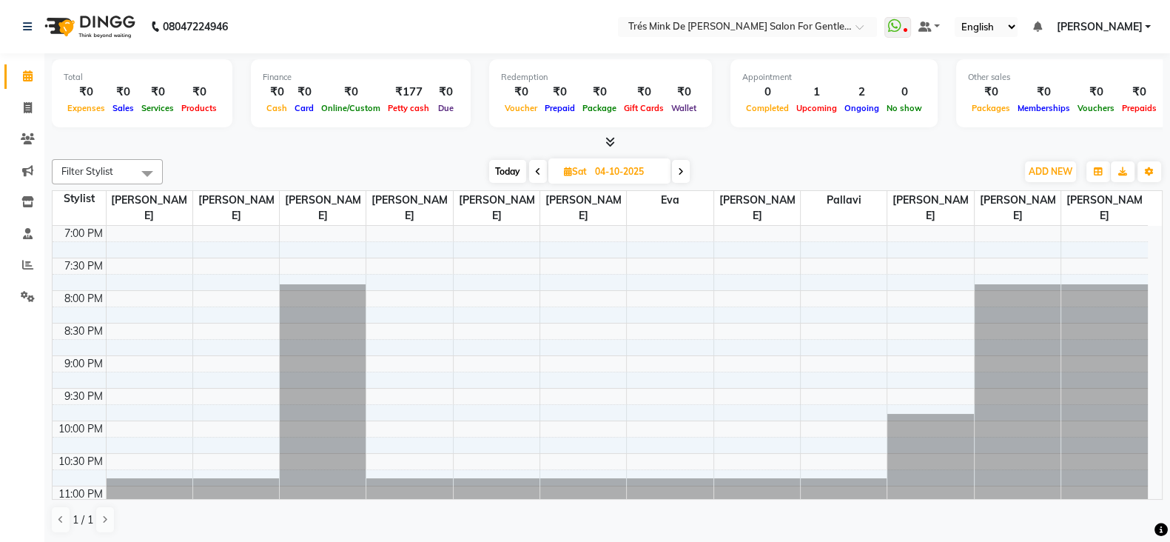
scroll to position [740, 0]
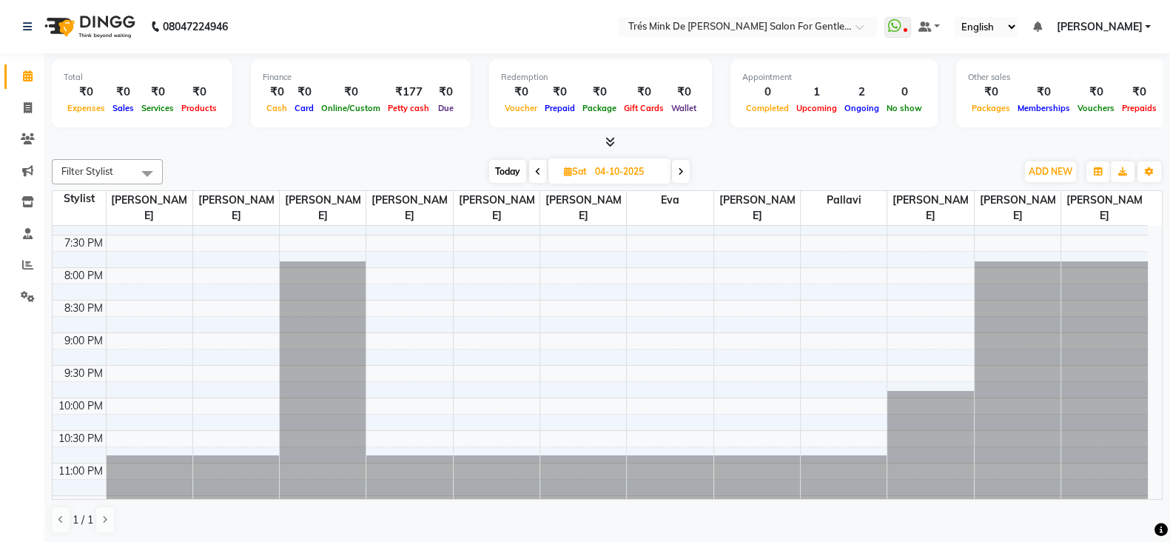
click at [685, 165] on span at bounding box center [681, 171] width 18 height 23
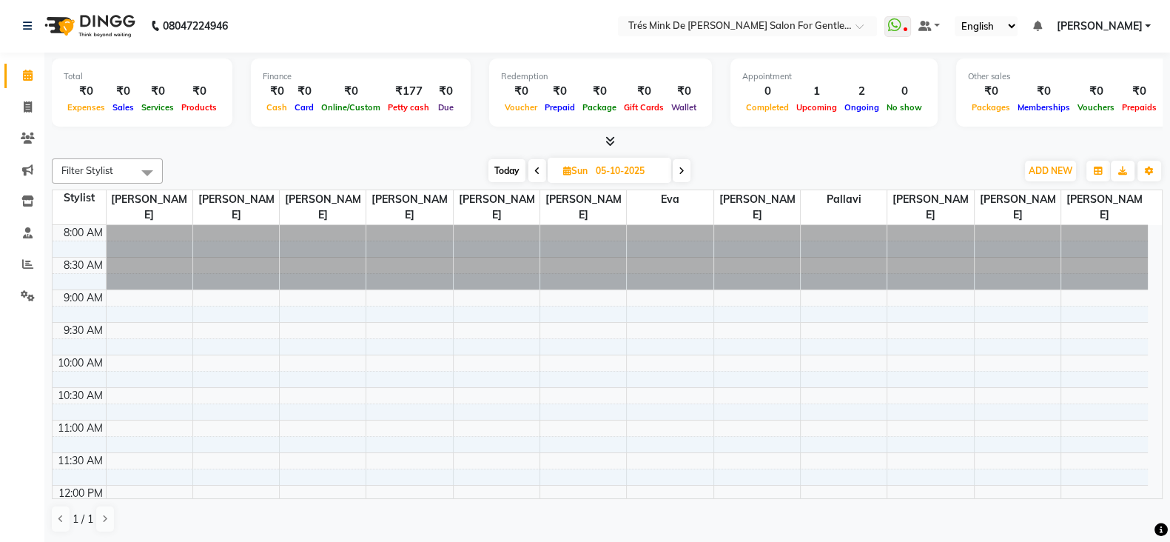
scroll to position [0, 0]
click at [682, 169] on icon at bounding box center [682, 171] width 6 height 9
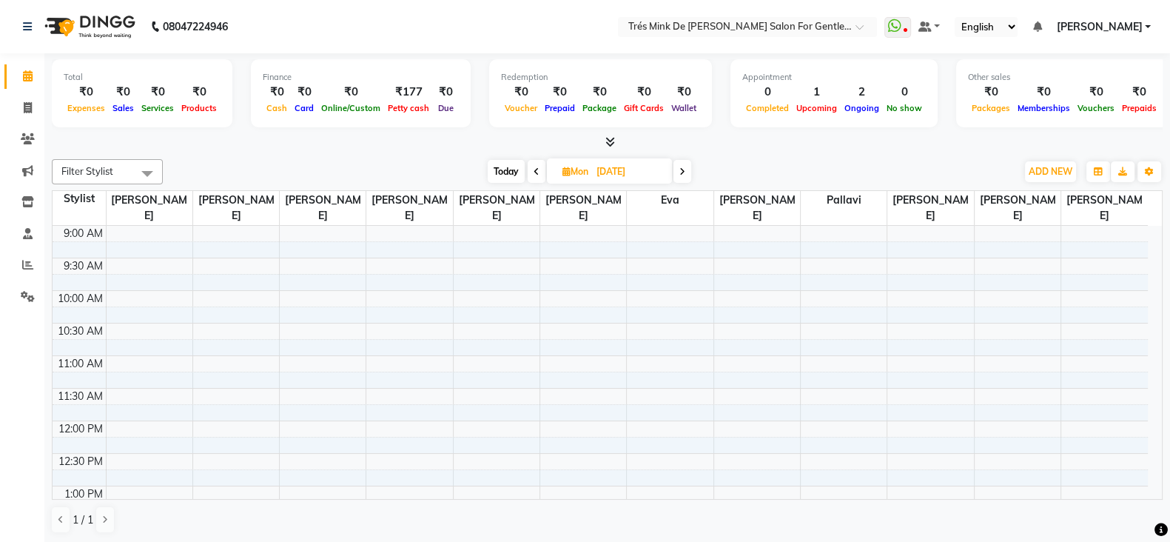
click at [497, 170] on span "Today" at bounding box center [506, 171] width 37 height 23
type input "03-10-2025"
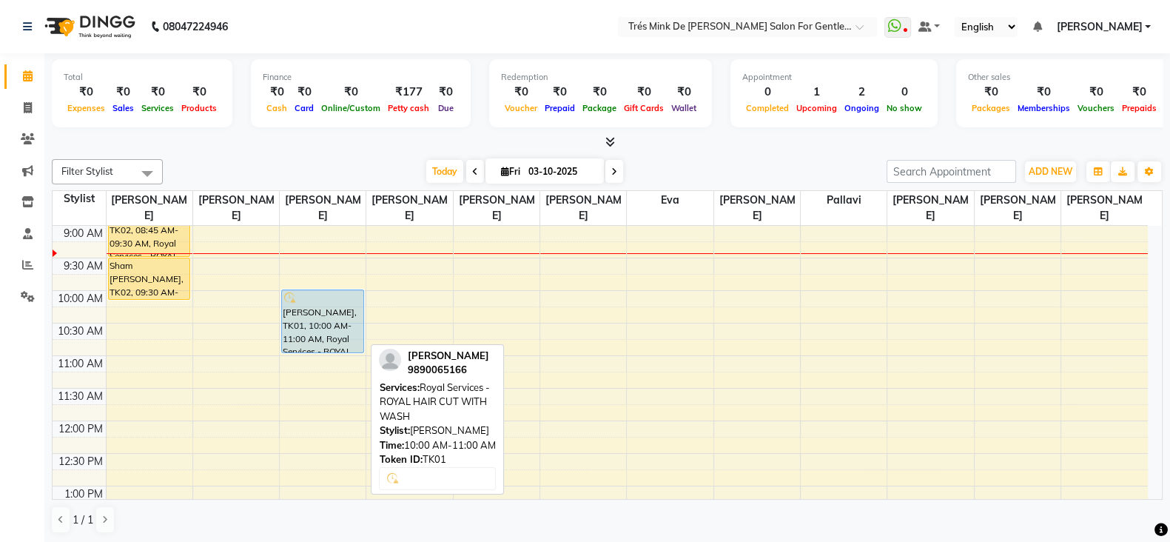
click at [305, 309] on div "[PERSON_NAME], TK01, 10:00 AM-11:00 AM, Royal Services - ROYAL HAIR CUT WITH WA…" at bounding box center [322, 321] width 81 height 62
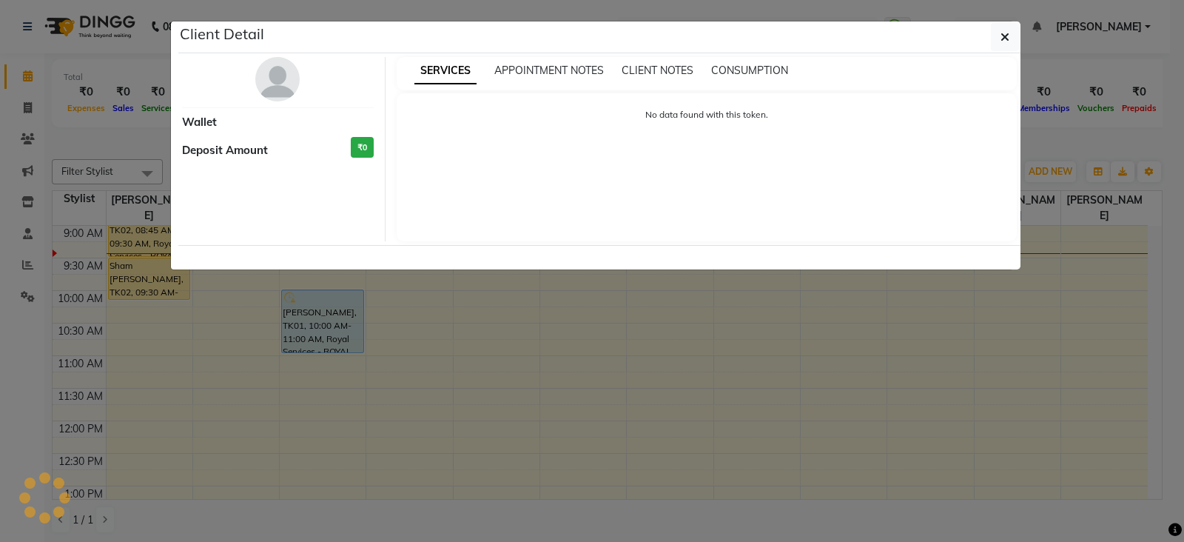
select select "5"
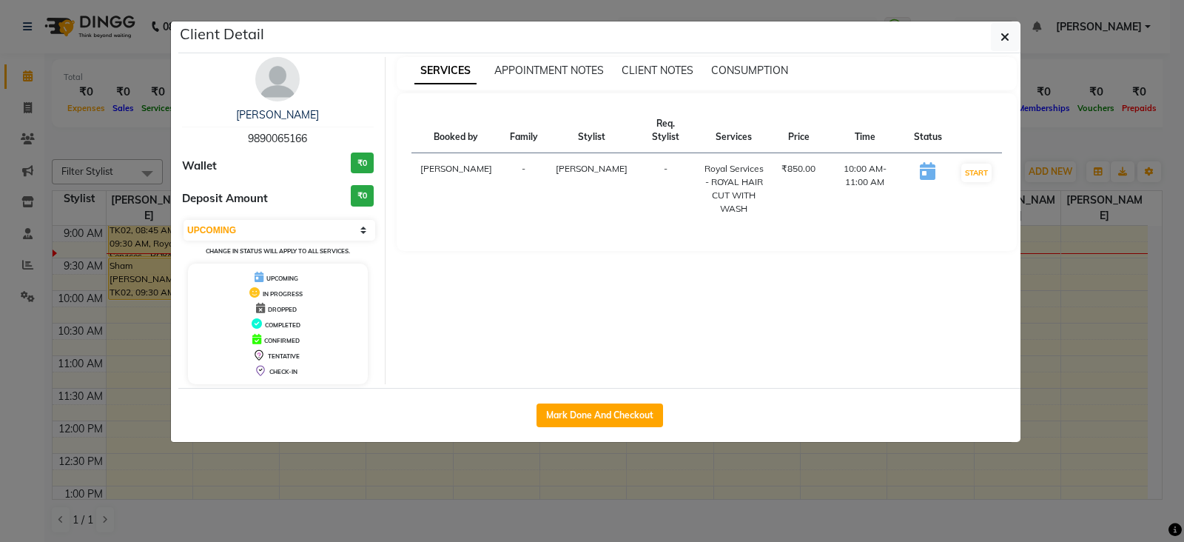
click at [297, 76] on img at bounding box center [277, 79] width 44 height 44
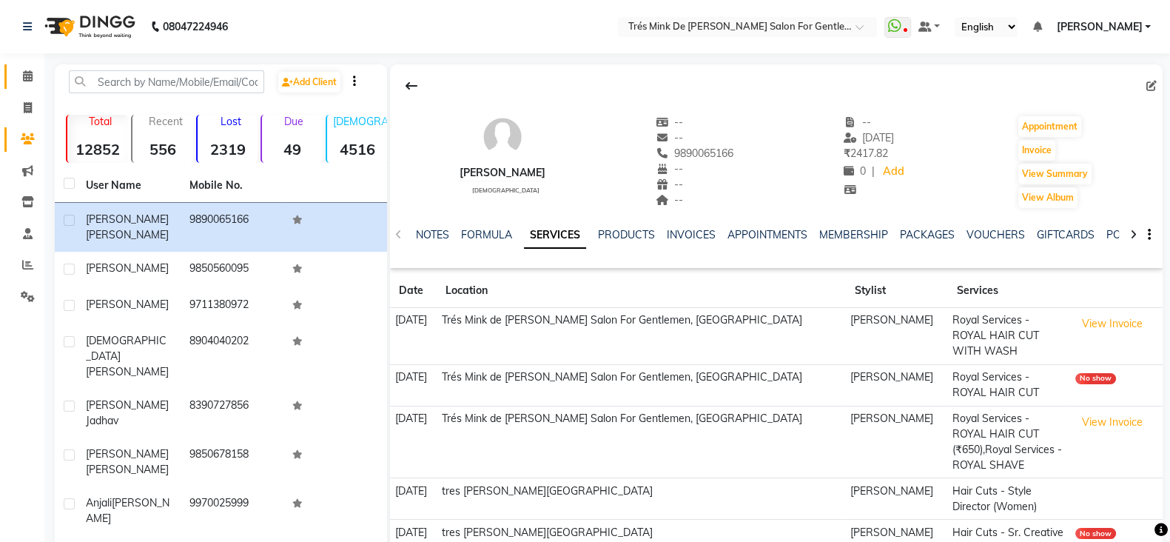
click at [19, 64] on link "Calendar" at bounding box center [22, 76] width 36 height 24
